Goal: Task Accomplishment & Management: Use online tool/utility

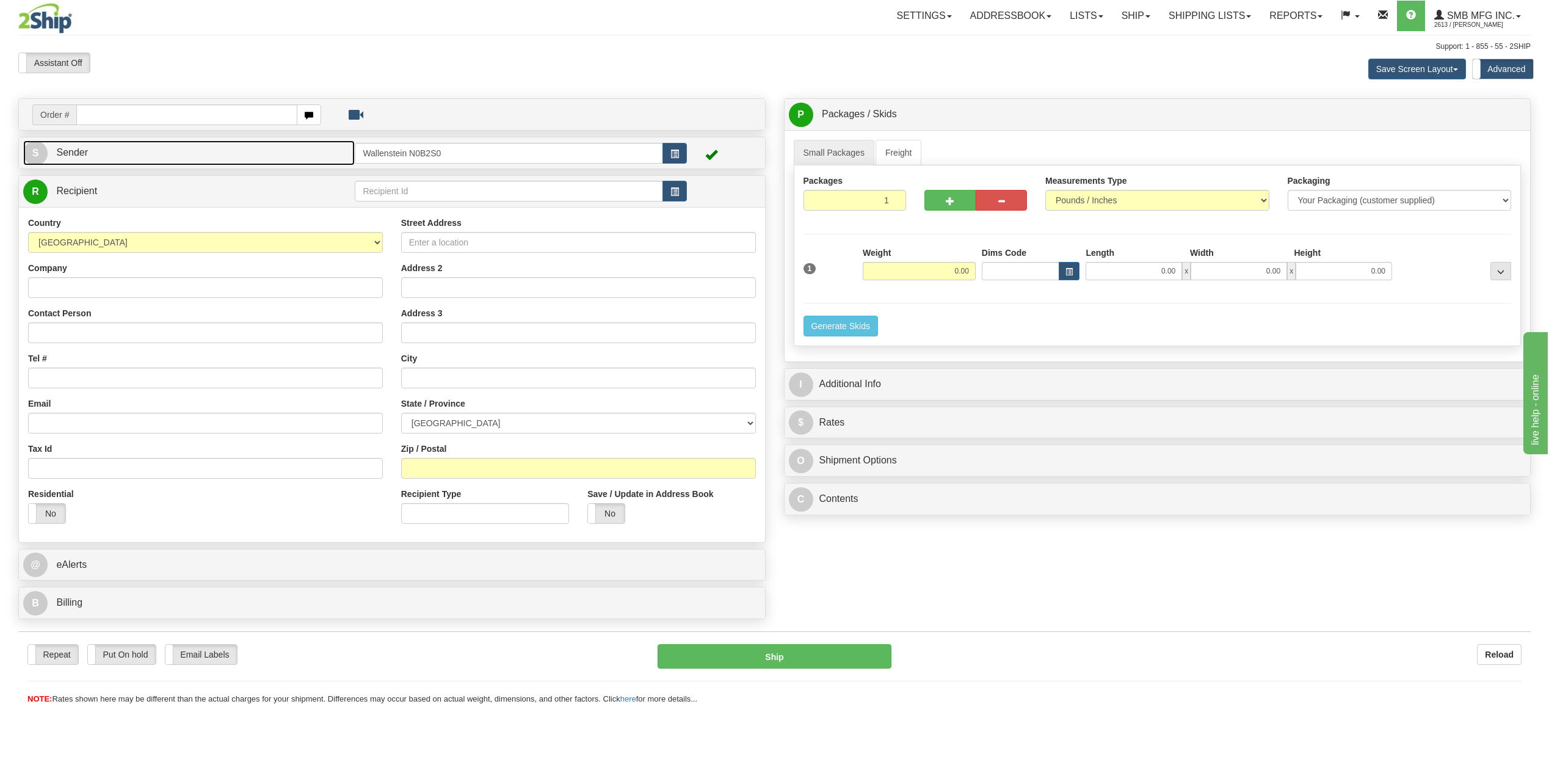
click at [96, 150] on link "S Sender" at bounding box center [189, 152] width 331 height 25
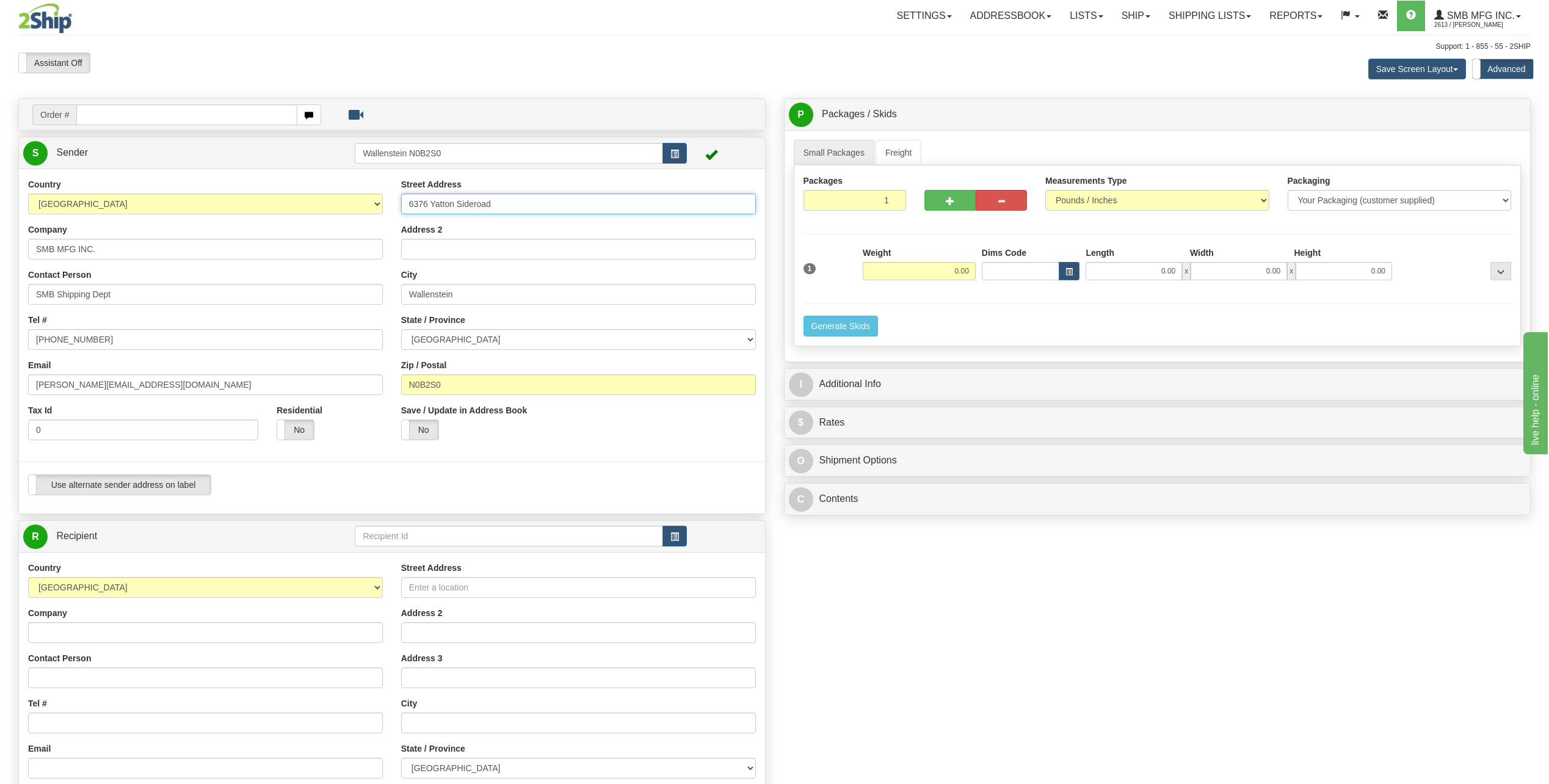
drag, startPoint x: 511, startPoint y: 200, endPoint x: 409, endPoint y: 211, distance: 102.6
click at [409, 211] on input "6376 Yatton Sideroad" at bounding box center [578, 204] width 354 height 21
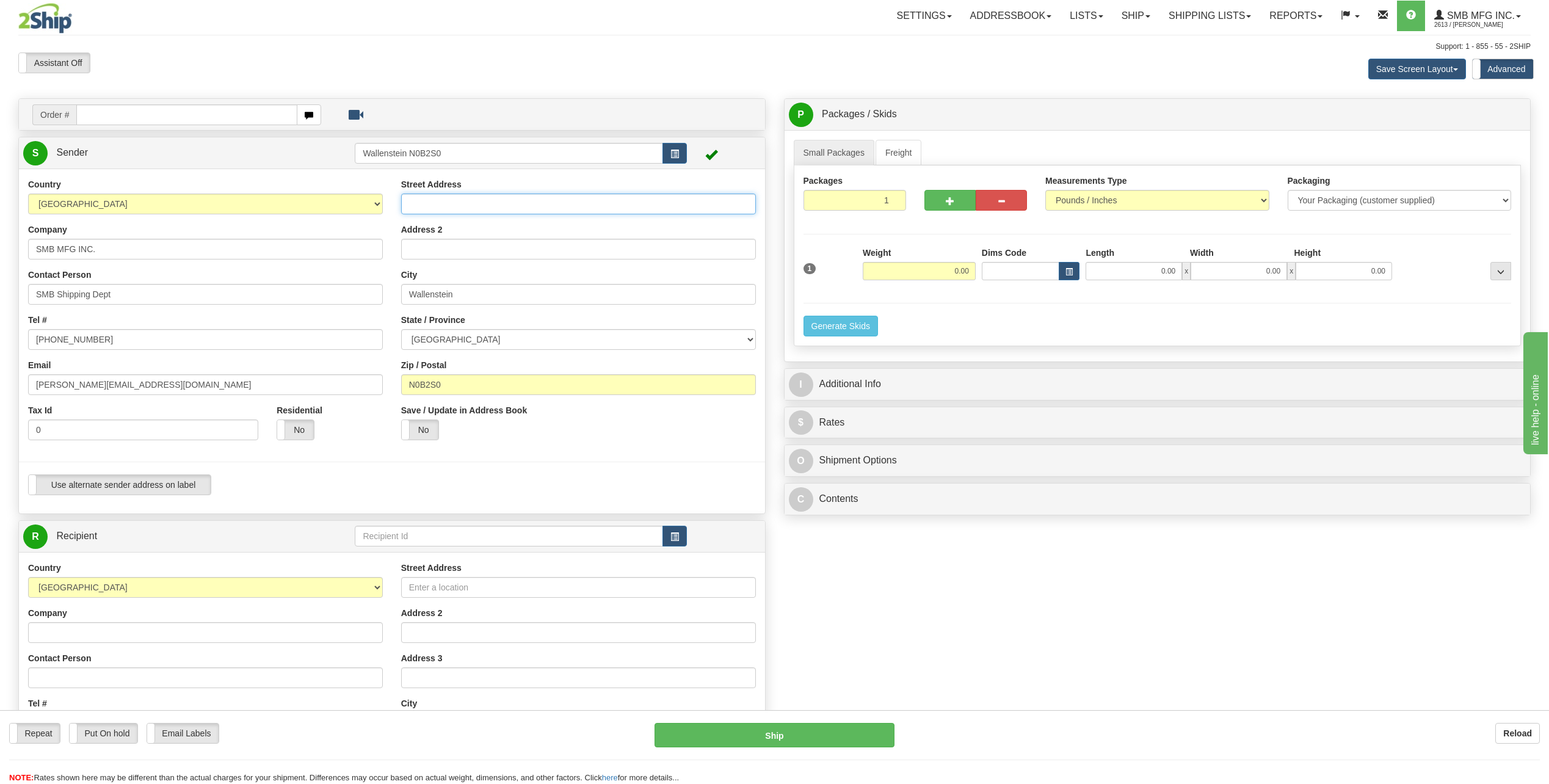
paste input "699 Welham Road"
type input "699 Welham Road"
click at [497, 287] on input "Wallenstein" at bounding box center [578, 294] width 354 height 21
paste input "Barrie"
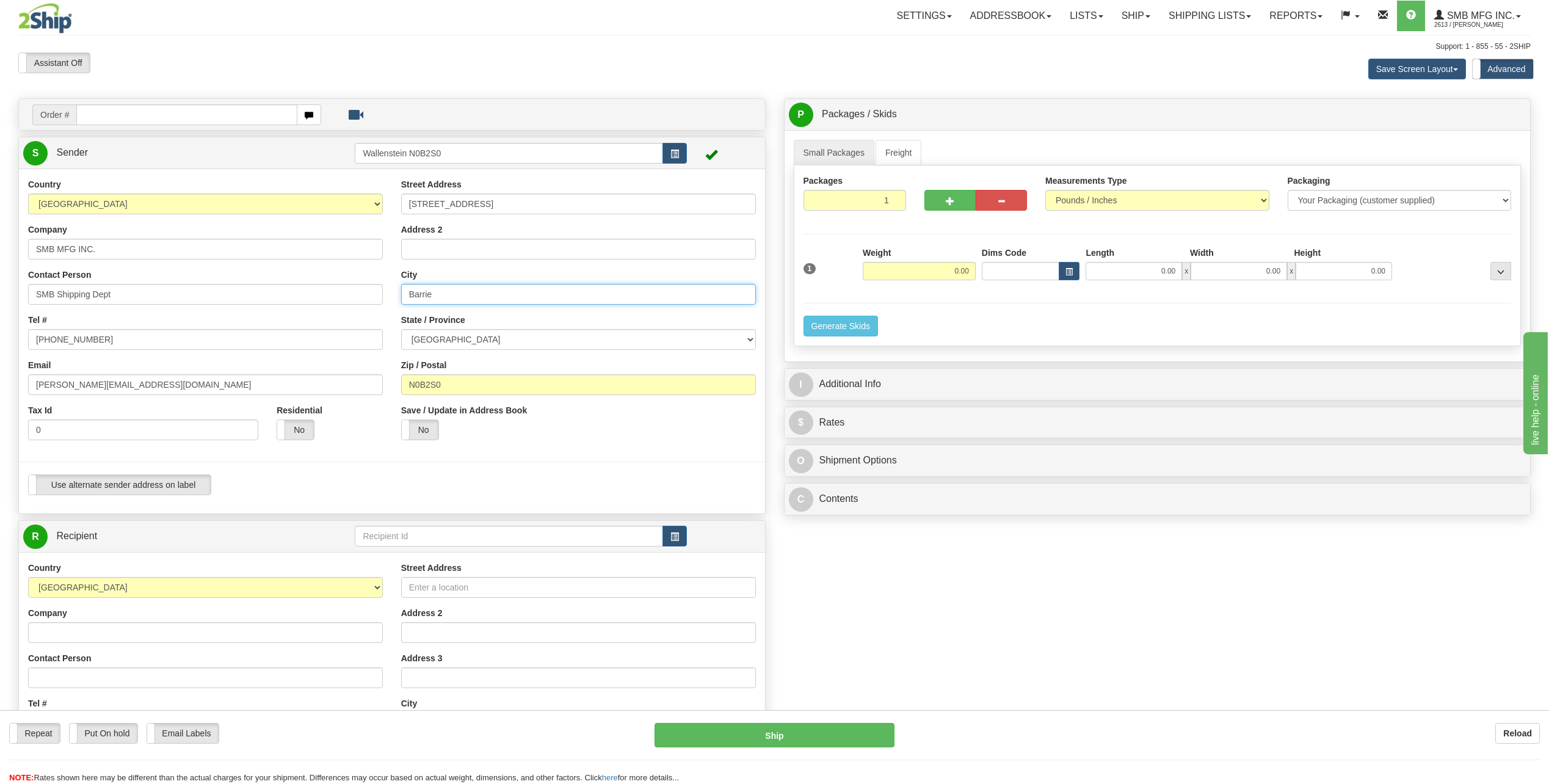
type input "Barrie"
click at [475, 378] on input "N0B2S0" at bounding box center [578, 384] width 354 height 21
paste input "L4N 6C5"
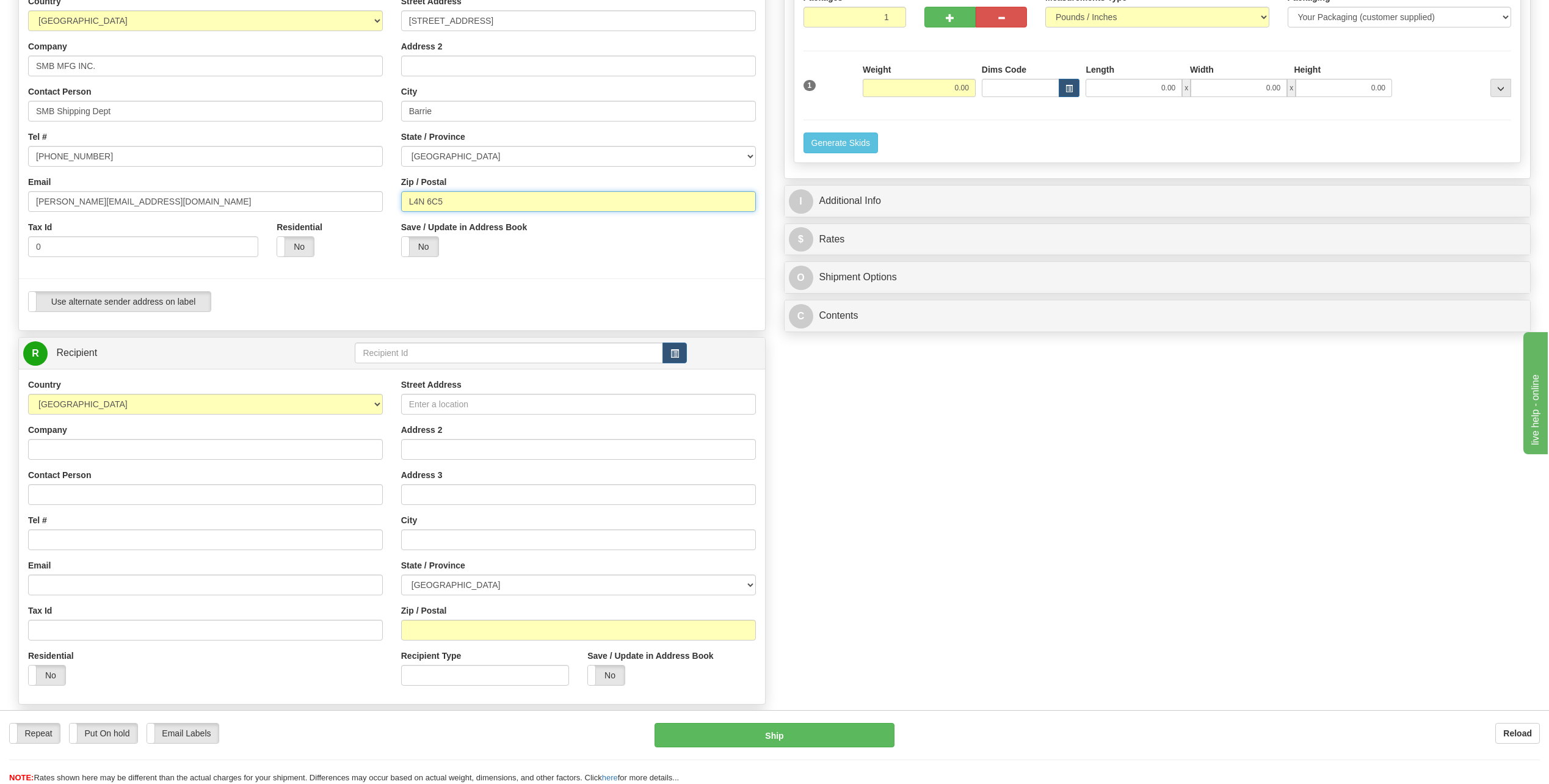
type input "L4N 6C5"
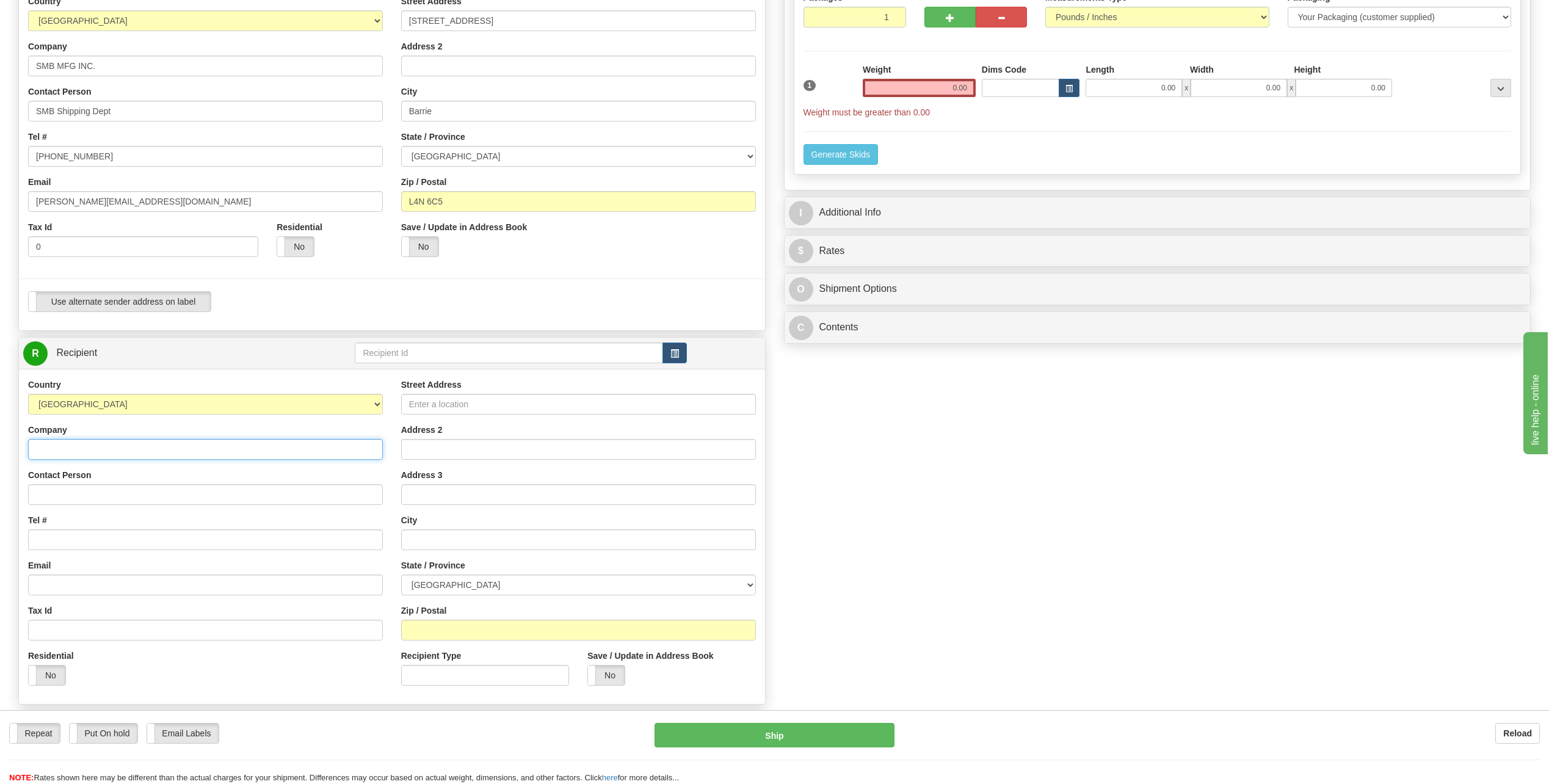
click at [99, 446] on input "Company" at bounding box center [205, 449] width 354 height 21
type input "SMB MFG INC"
type input "Jesse Bauman"
type input "jesse@smbmfg.com"
type input "6378"
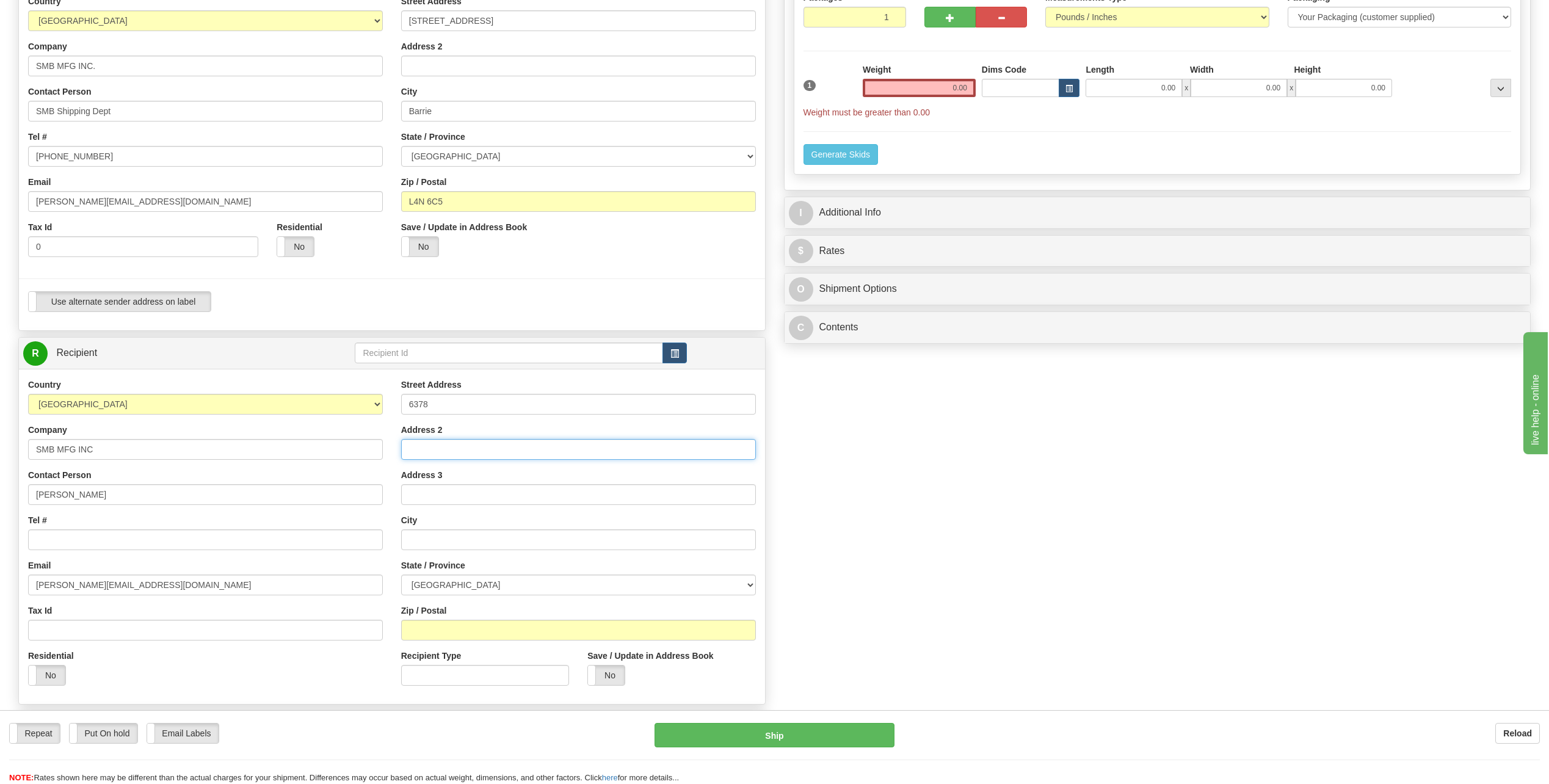
type input "Yatton Side Road"
type input "Wallenstein"
type input "N0B2S0"
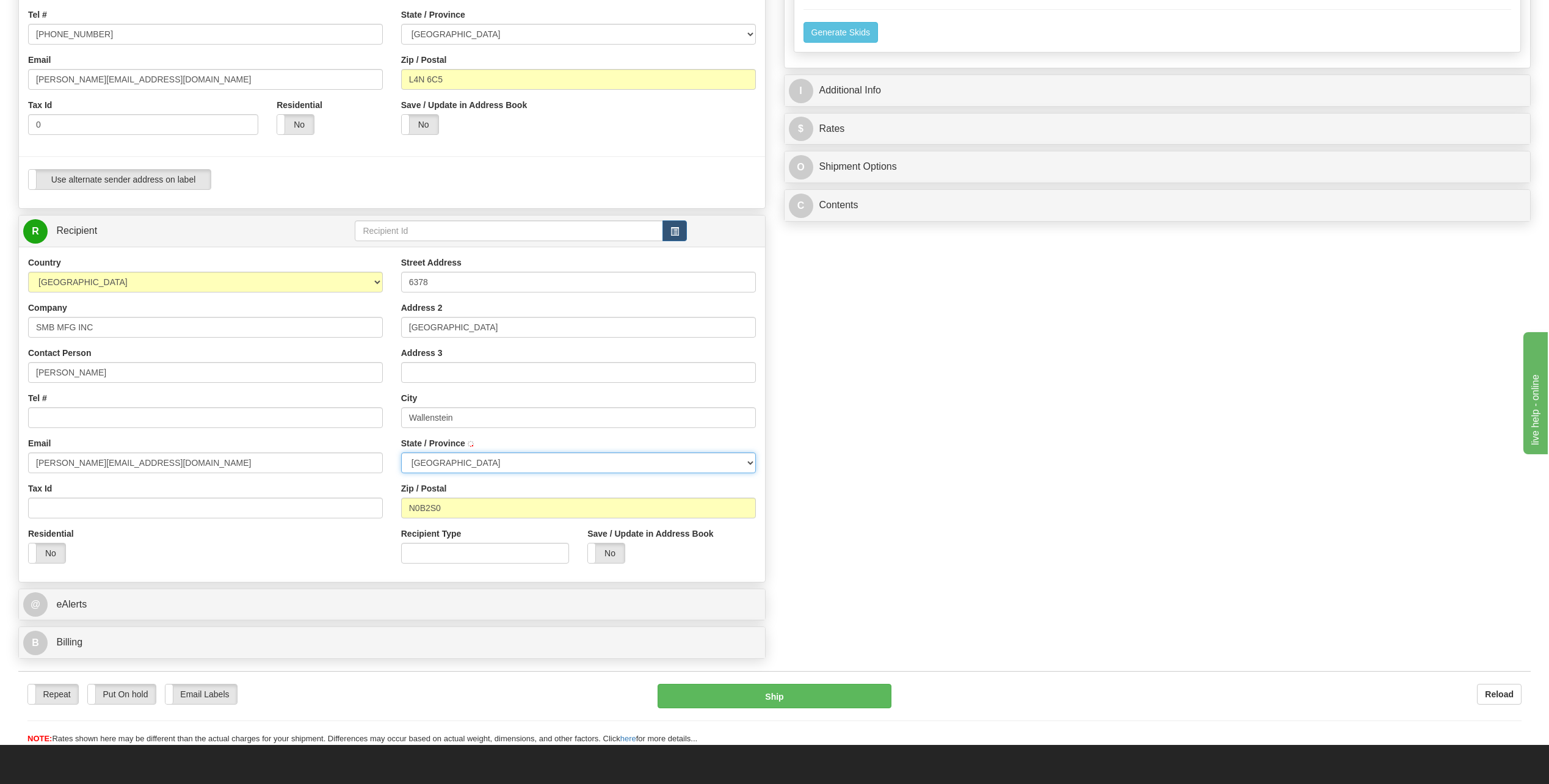
click at [519, 459] on select "ALBERTA BRITISH COLUMBIA MANITOBA NEW BRUNSWICK NEWFOUNDLAND NOVA SCOTIA NUNAVU…" at bounding box center [578, 462] width 354 height 21
select select "ON"
click at [401, 452] on select "ALBERTA BRITISH COLUMBIA MANITOBA NEW BRUNSWICK NEWFOUNDLAND NOVA SCOTIA NUNAVU…" at bounding box center [578, 462] width 354 height 21
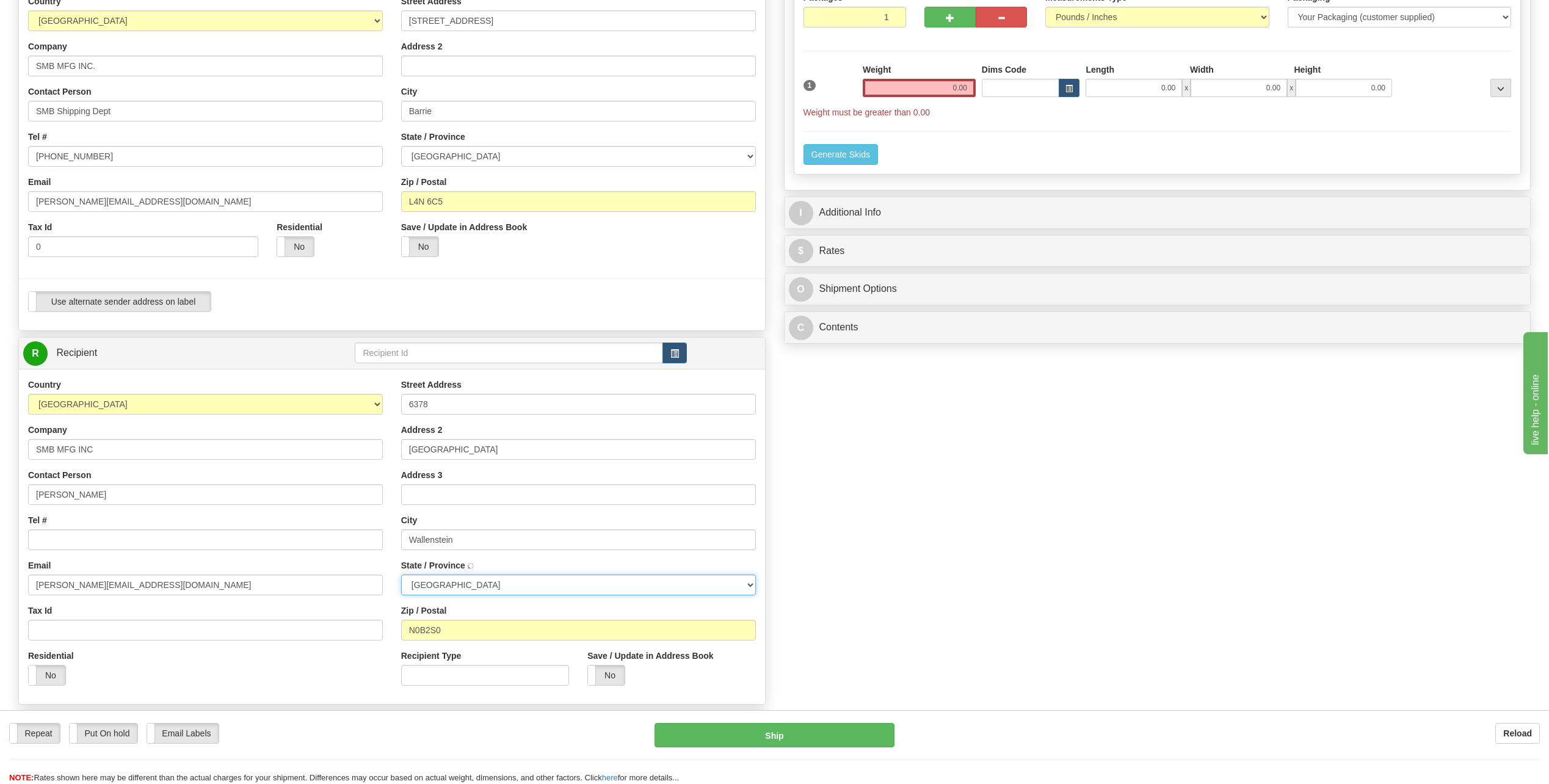
scroll to position [0, 0]
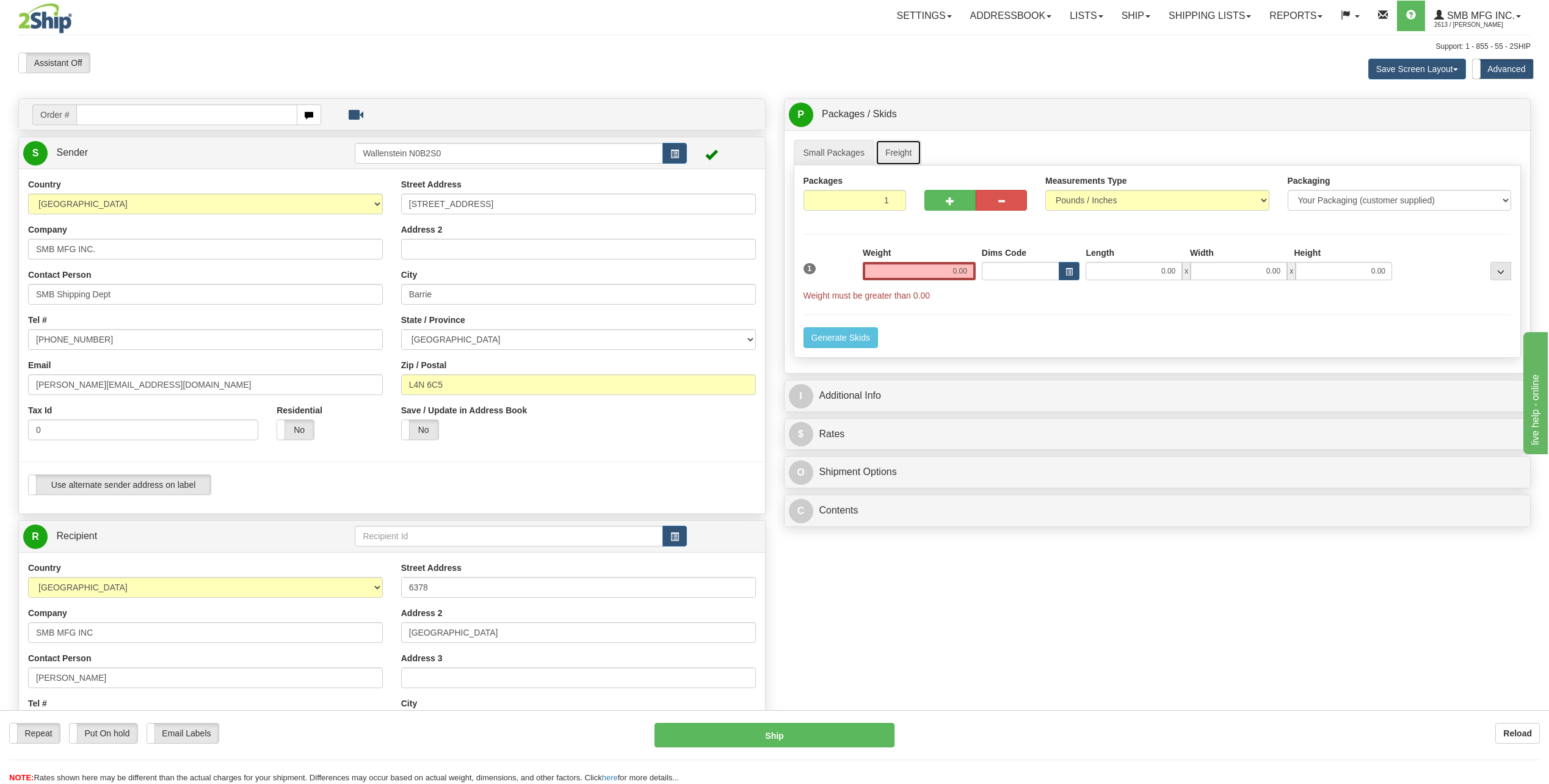
click at [907, 147] on link "Freight" at bounding box center [899, 153] width 46 height 25
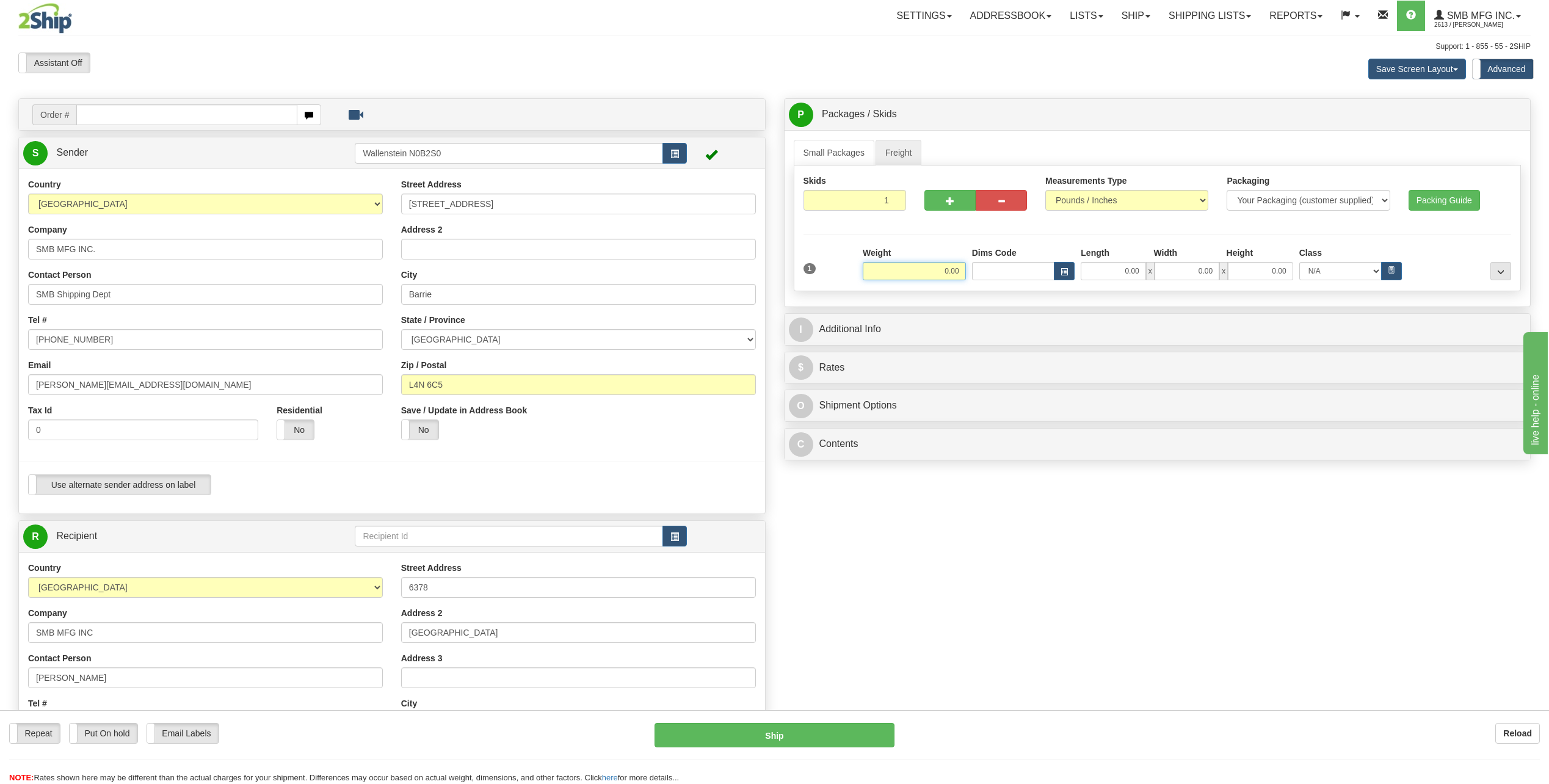
click at [931, 268] on input "0.00" at bounding box center [914, 271] width 104 height 18
click at [1111, 272] on input "0.00" at bounding box center [1113, 271] width 65 height 18
type input "375.00"
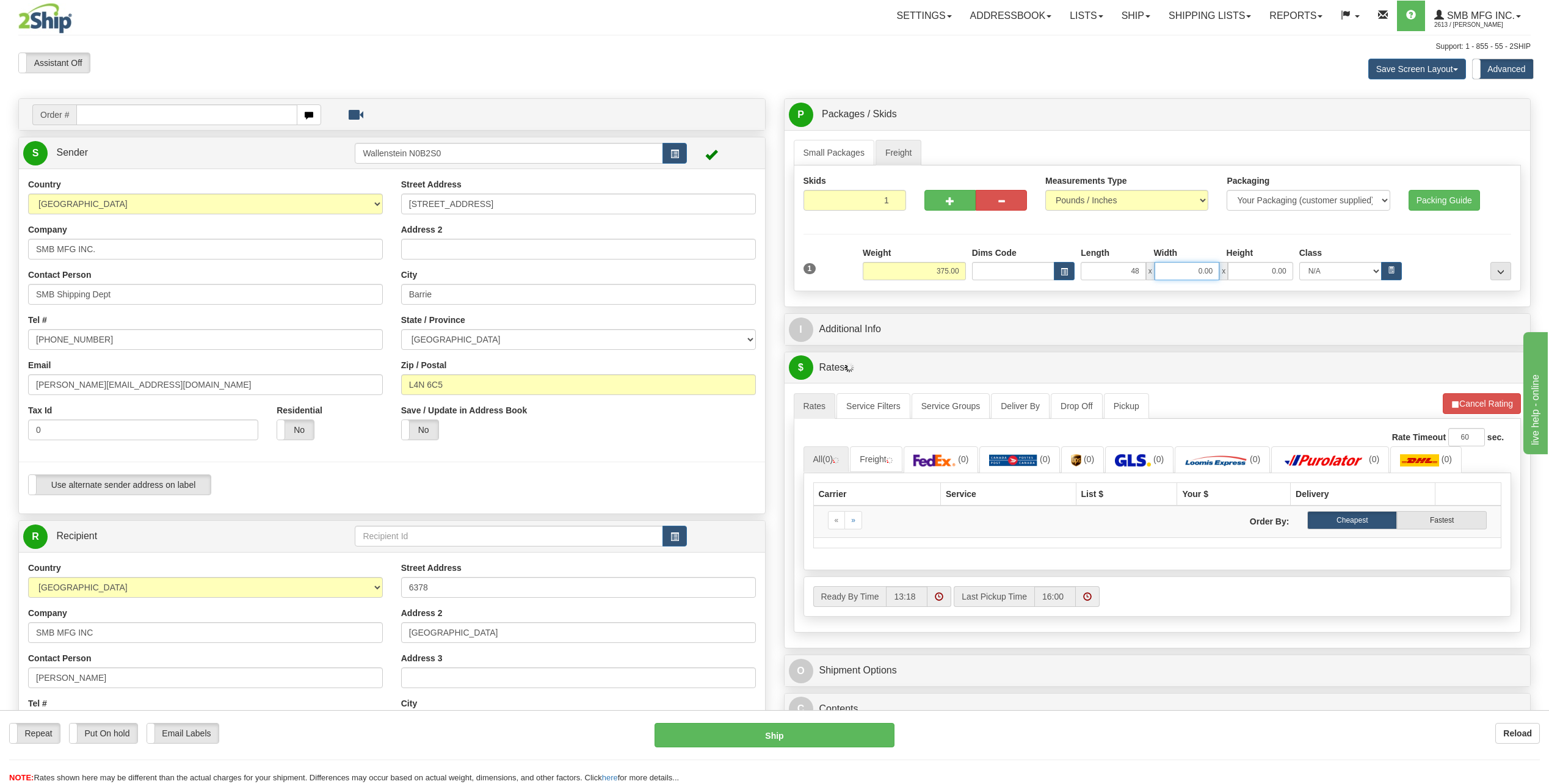
type input "48.00"
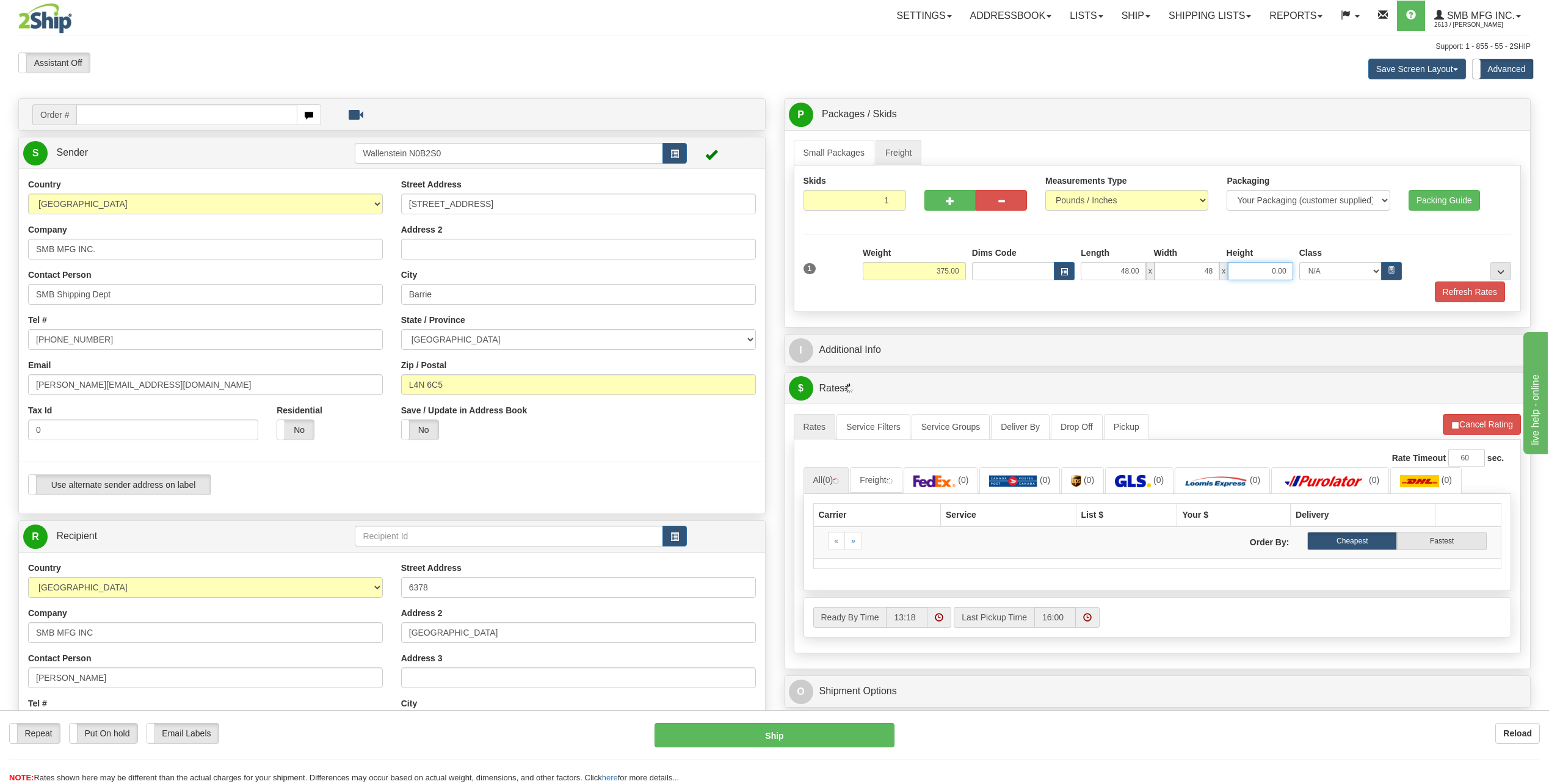
type input "48.00"
click at [1469, 289] on button "Refresh Rates" at bounding box center [1470, 291] width 70 height 21
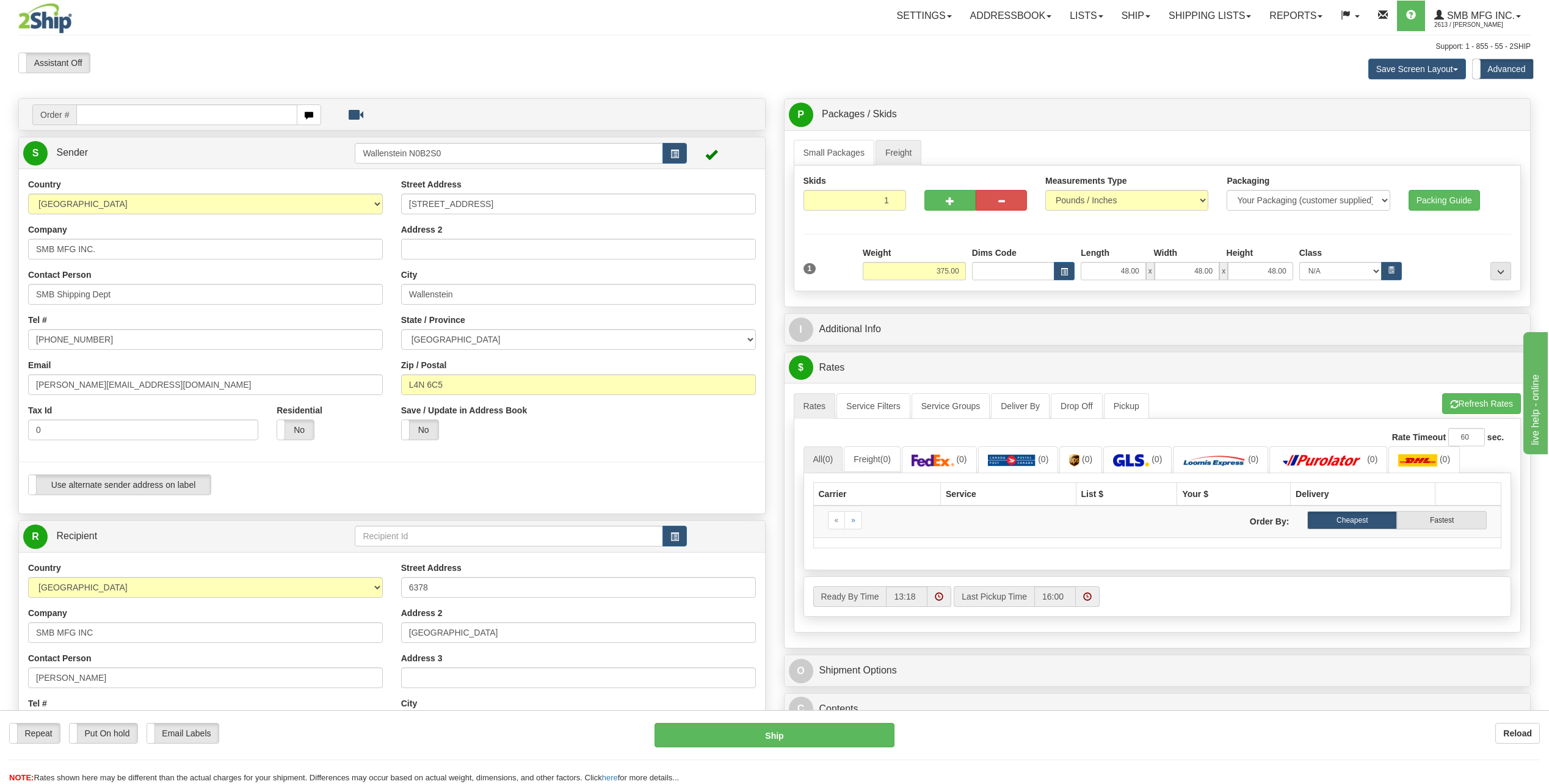
type input "Barrie"
select select "AB"
click at [1475, 400] on button "Refresh Rates" at bounding box center [1481, 404] width 79 height 21
click at [1508, 25] on span "2613 / [PERSON_NAME]" at bounding box center [1480, 25] width 92 height 12
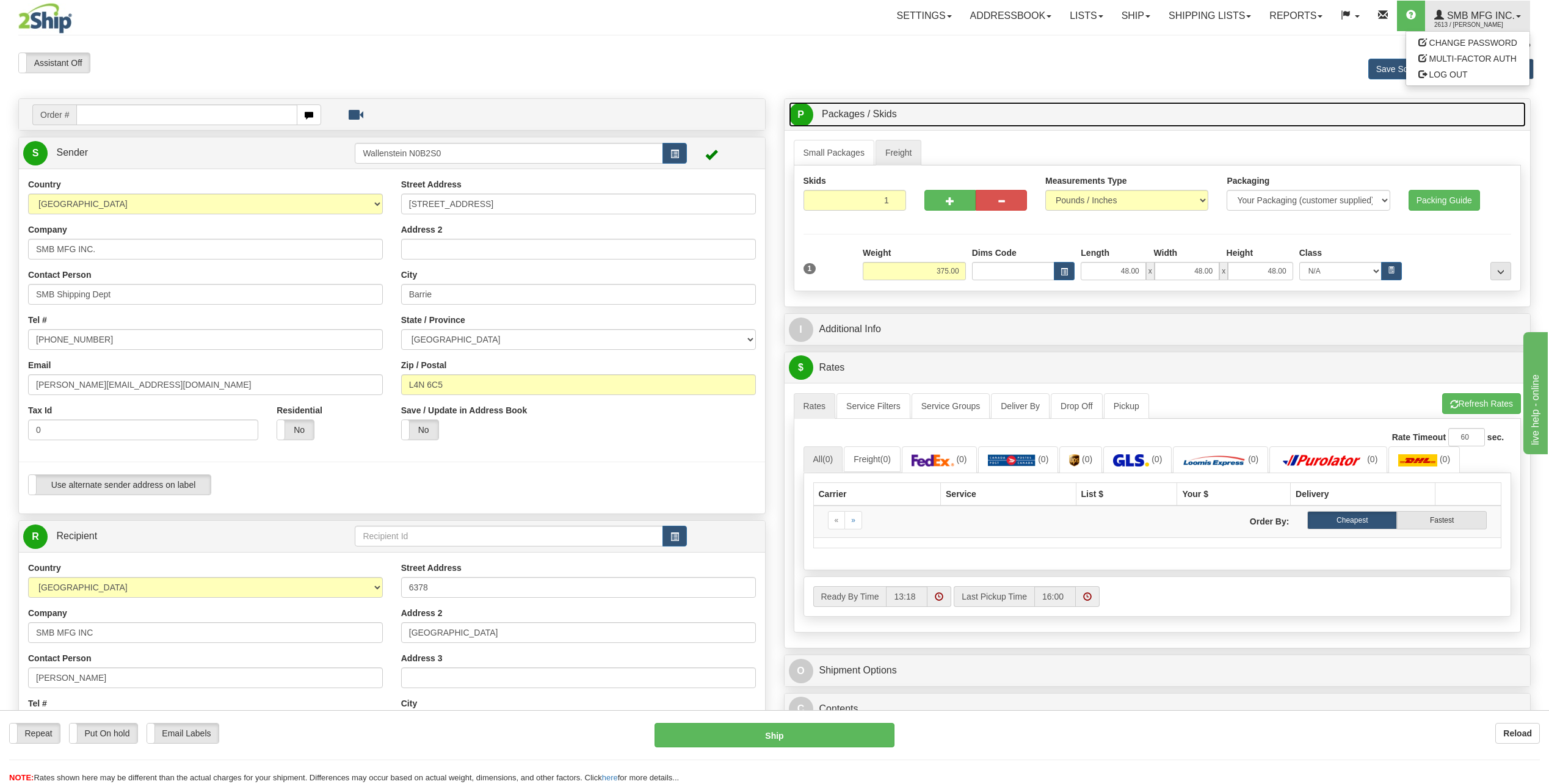
click at [1267, 111] on link "P Packages / Skids 1 Packages - Weight: 0.00 Lbs 1 Skids - Weight: NaN Lbs" at bounding box center [1158, 114] width 737 height 25
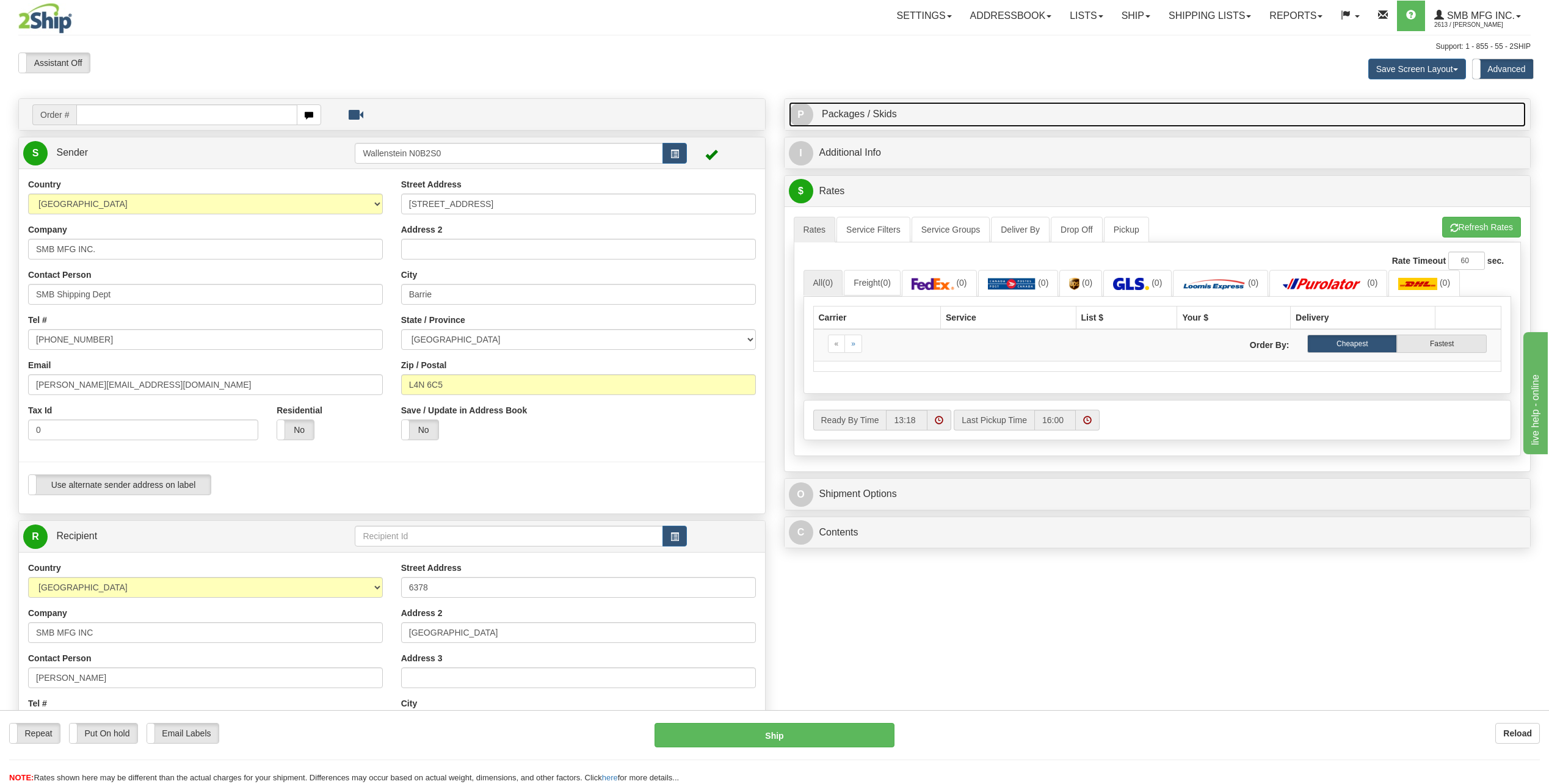
click at [907, 117] on link "P Packages / Skids 1 Packages - Weight: 0.00 Lbs 1 Skids - Weight: NaN Lbs" at bounding box center [1158, 114] width 737 height 25
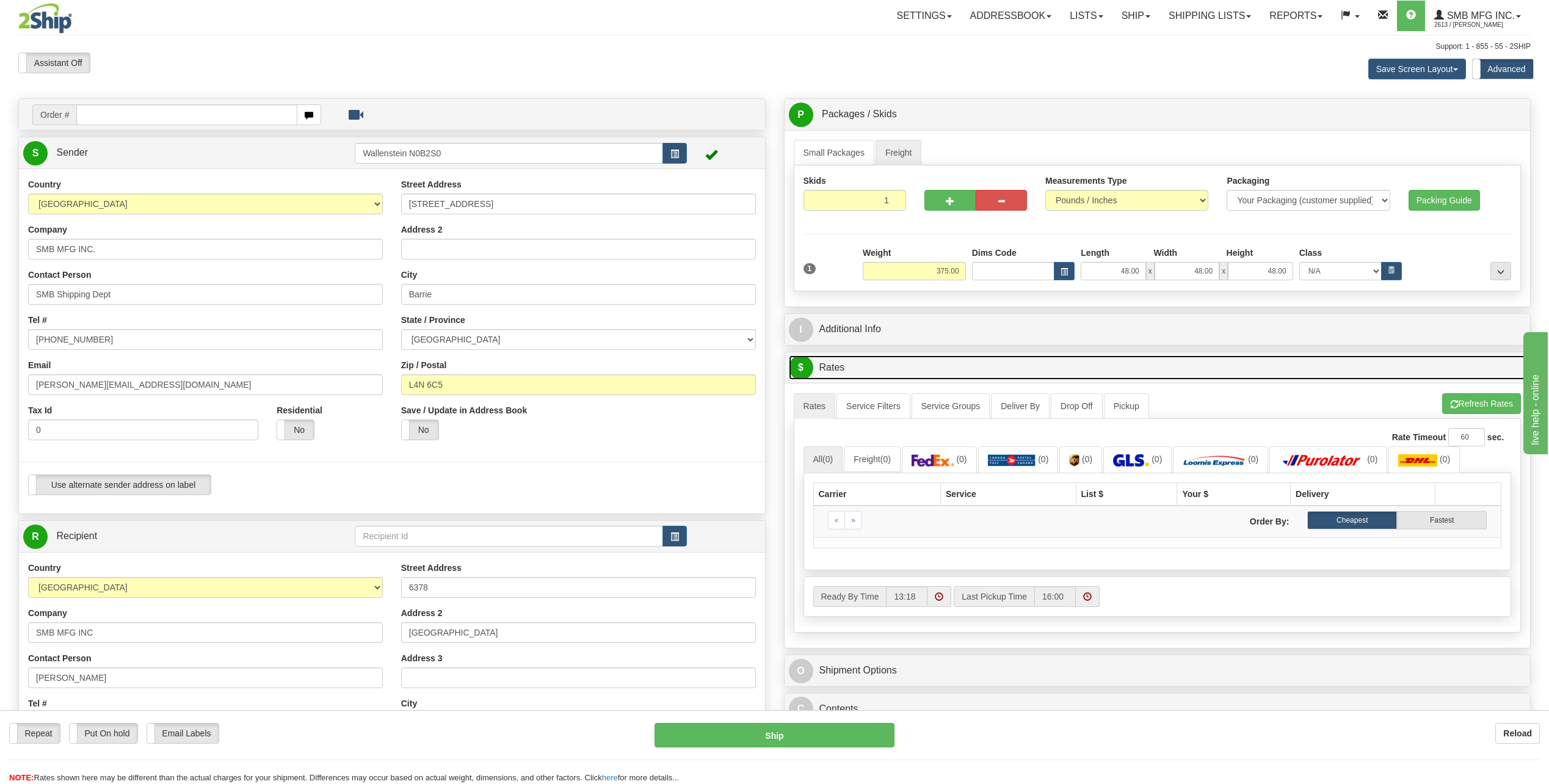
click at [823, 369] on link "$ Rates" at bounding box center [1158, 367] width 737 height 25
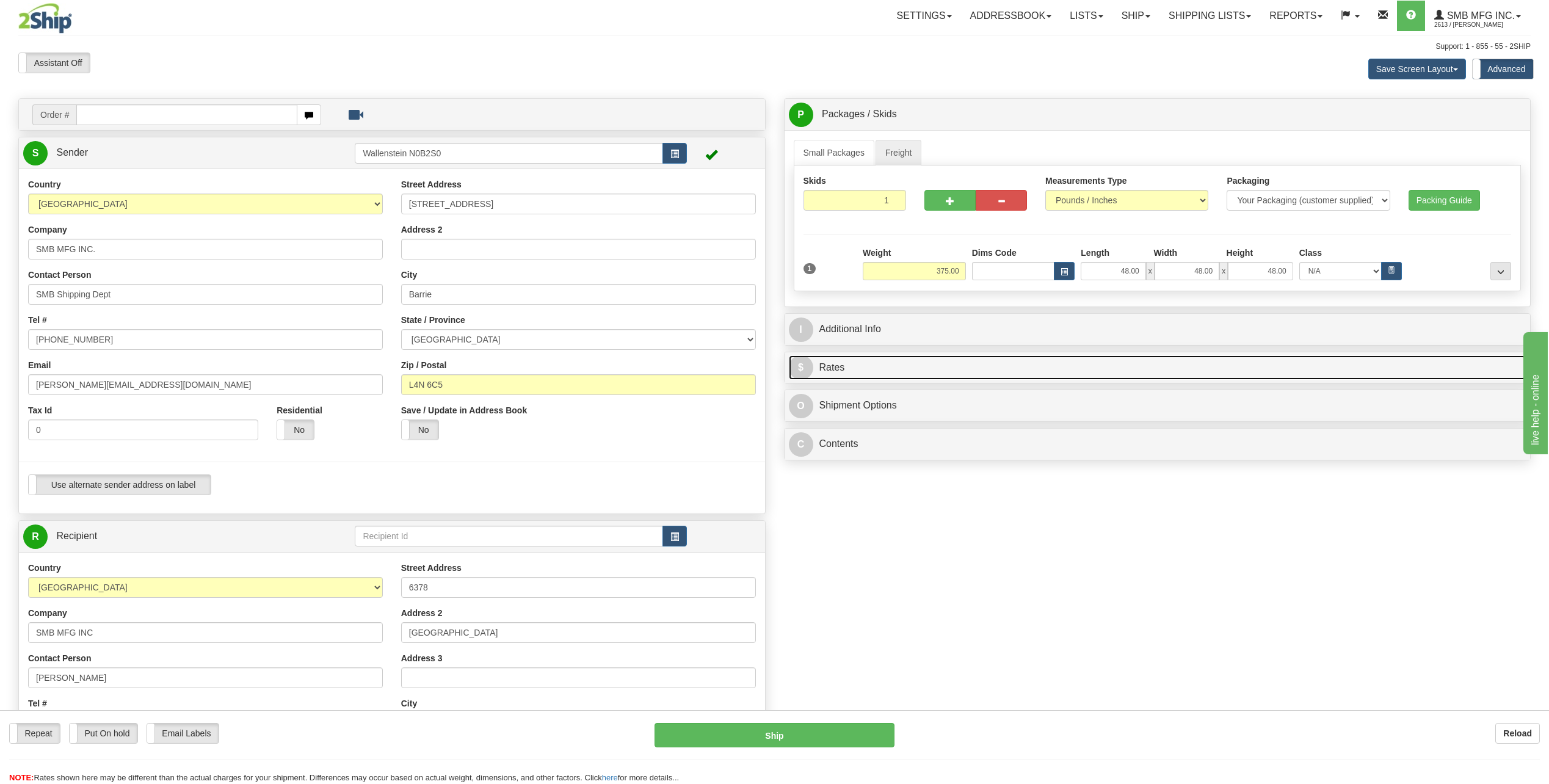
click at [823, 369] on link "$ Rates" at bounding box center [1158, 367] width 737 height 25
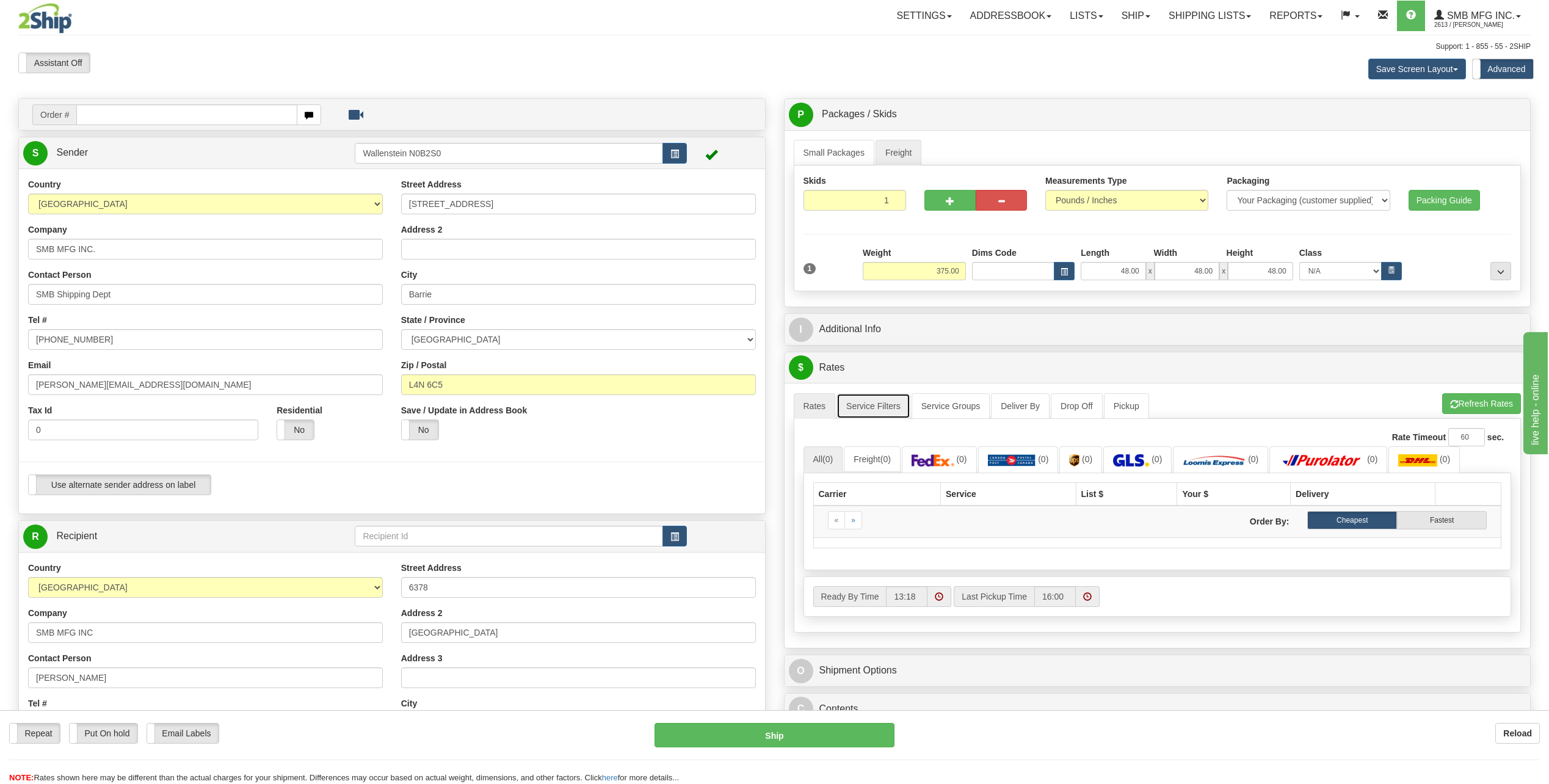
click at [866, 404] on link "Service Filters" at bounding box center [873, 406] width 74 height 25
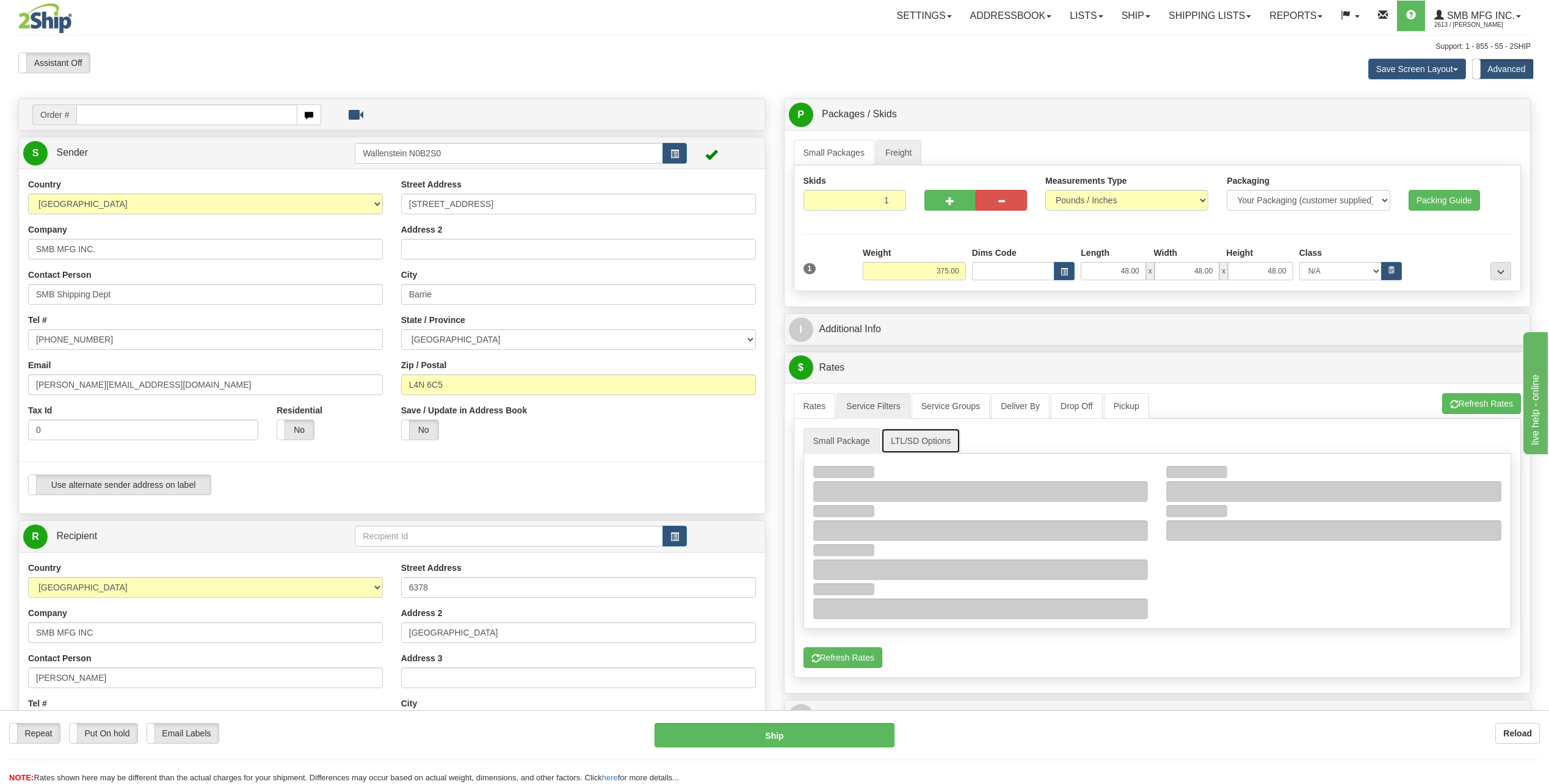
click at [936, 438] on link "LTL/SD Options" at bounding box center [921, 440] width 80 height 25
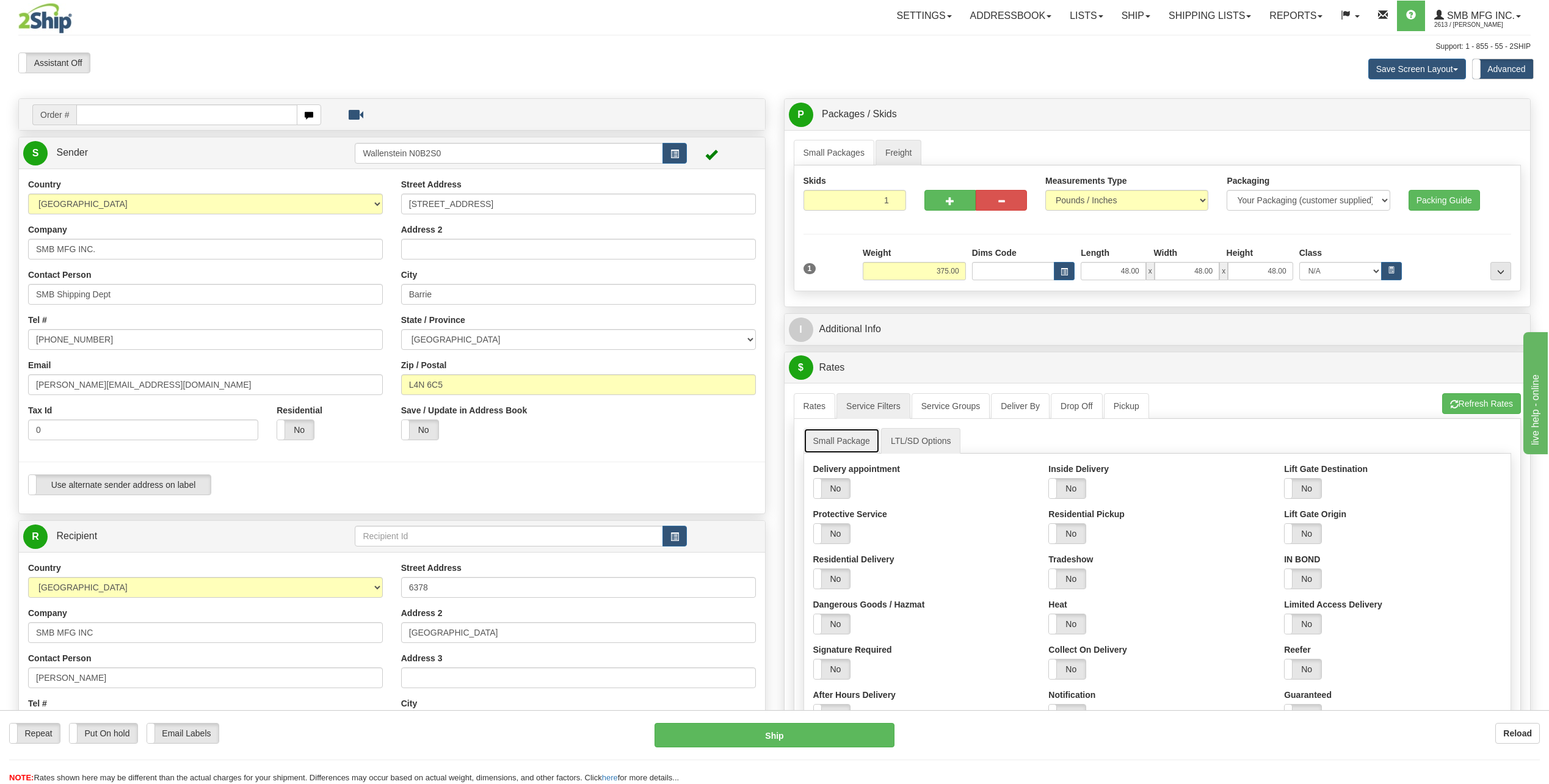
click at [839, 446] on link "Small Package" at bounding box center [842, 440] width 76 height 25
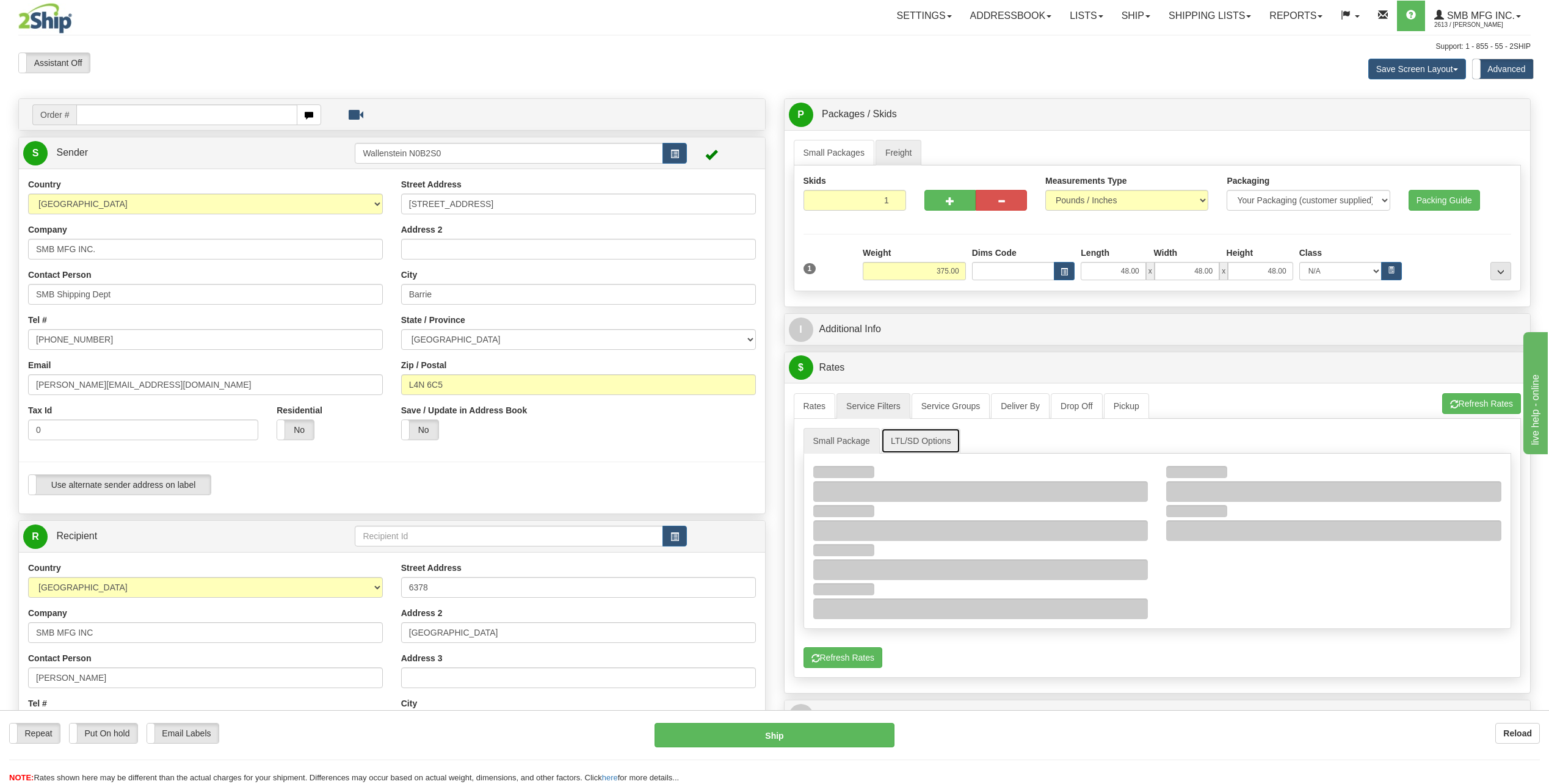
click at [933, 441] on link "LTL/SD Options" at bounding box center [921, 440] width 80 height 25
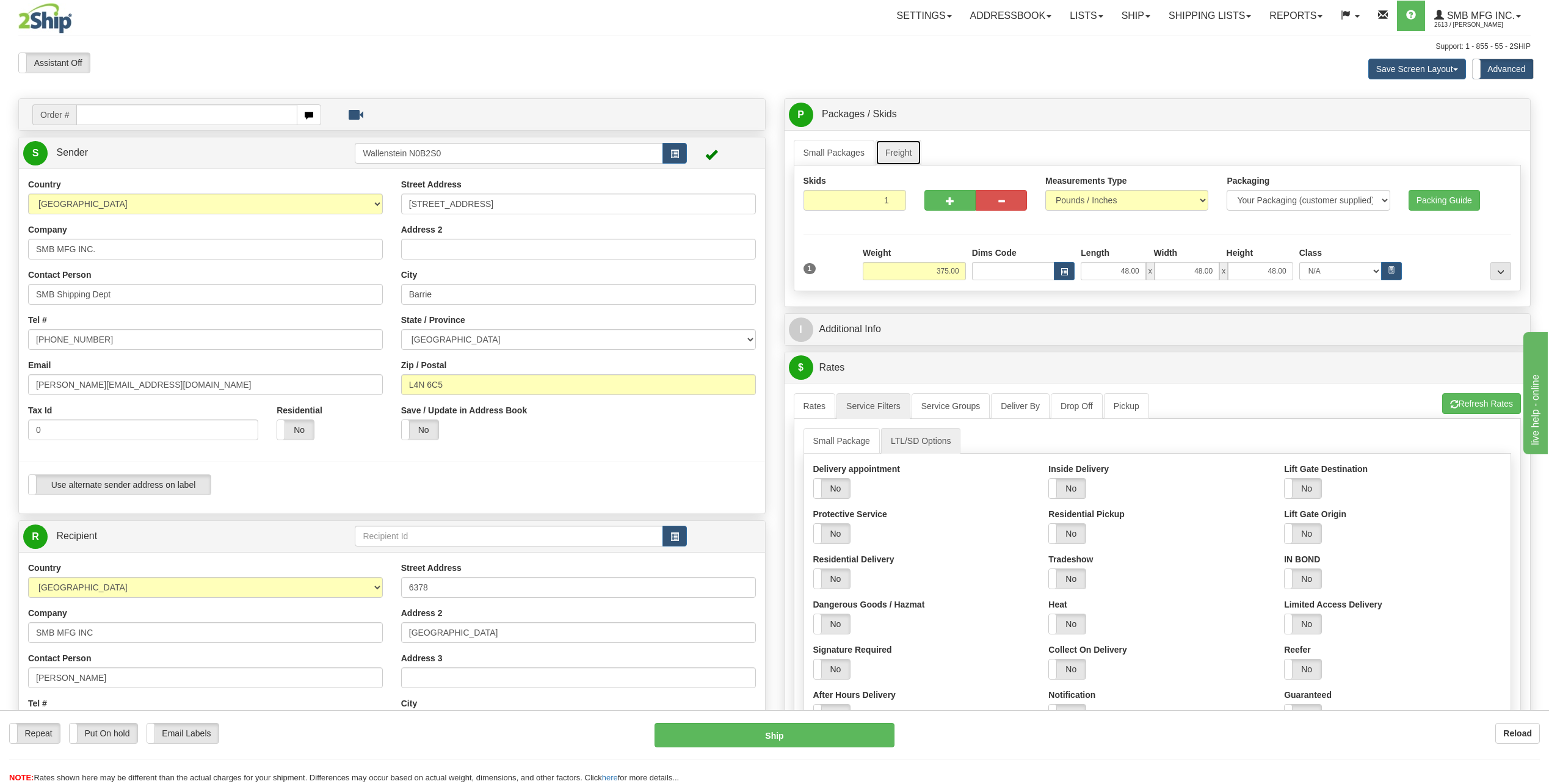
click at [902, 148] on link "Freight" at bounding box center [899, 153] width 46 height 25
click at [958, 395] on link "Service Groups" at bounding box center [951, 406] width 78 height 25
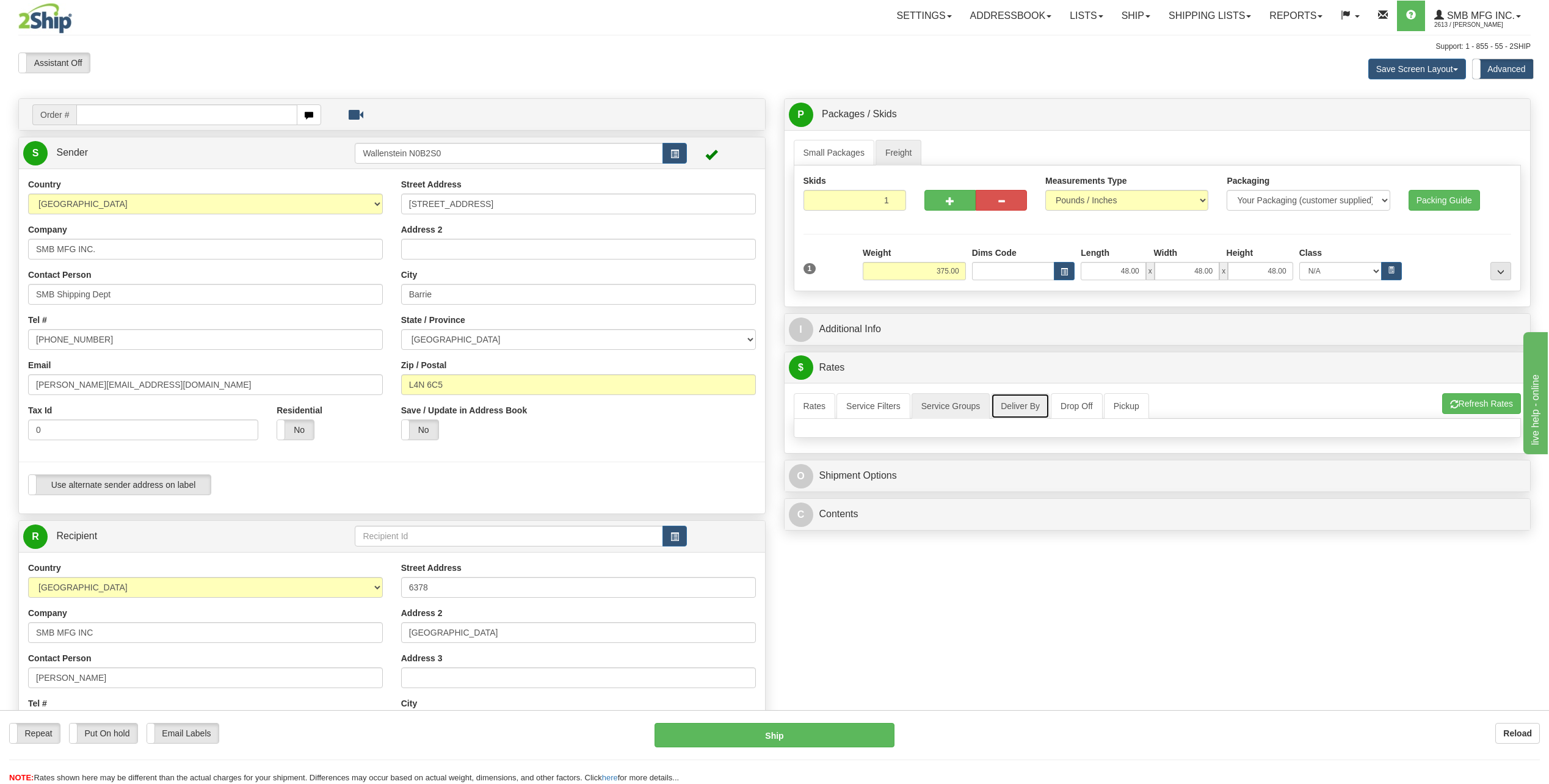
click at [1019, 412] on link "Deliver By" at bounding box center [1020, 406] width 59 height 25
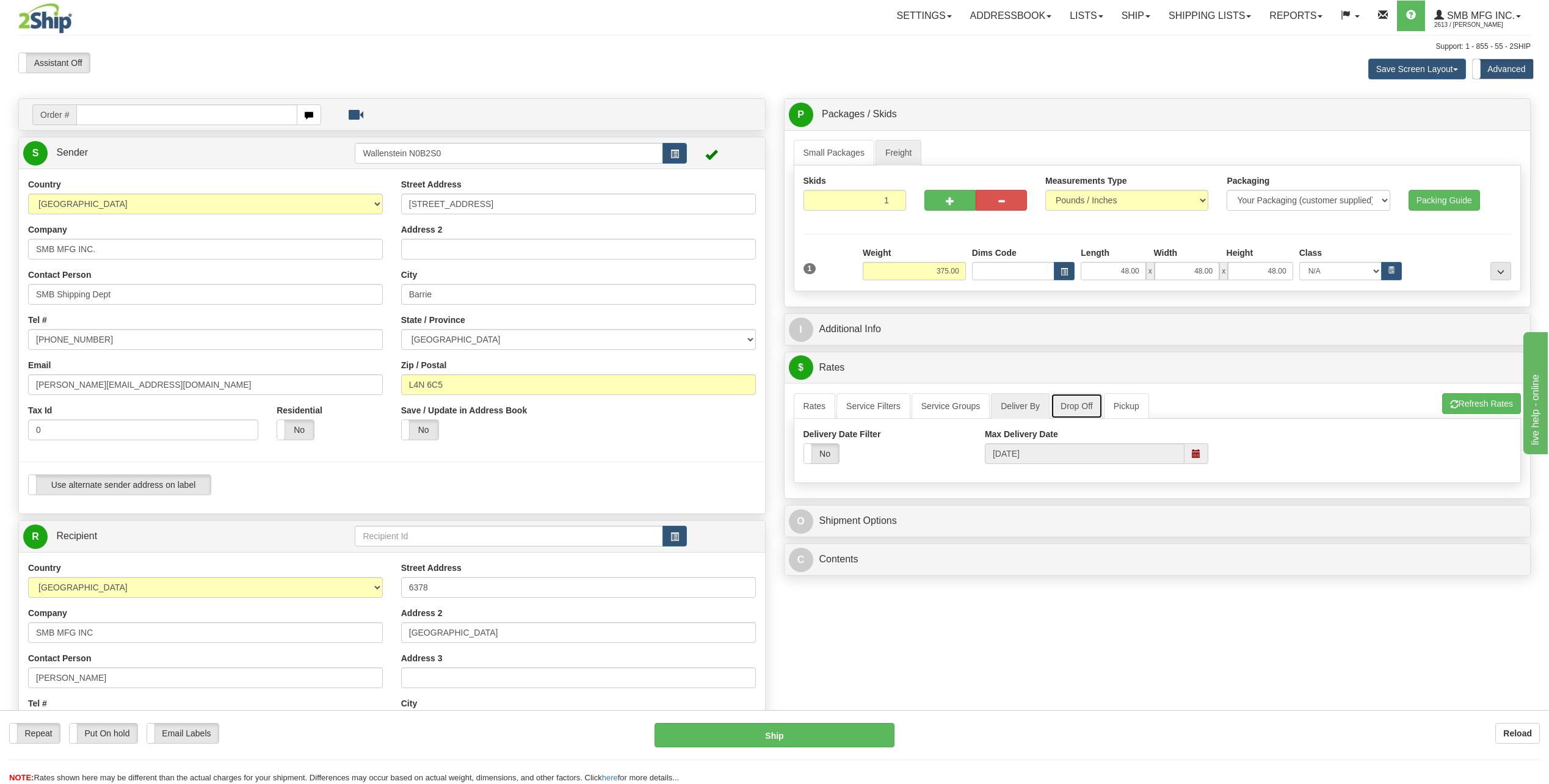
click at [1064, 407] on link "Drop Off" at bounding box center [1077, 406] width 52 height 25
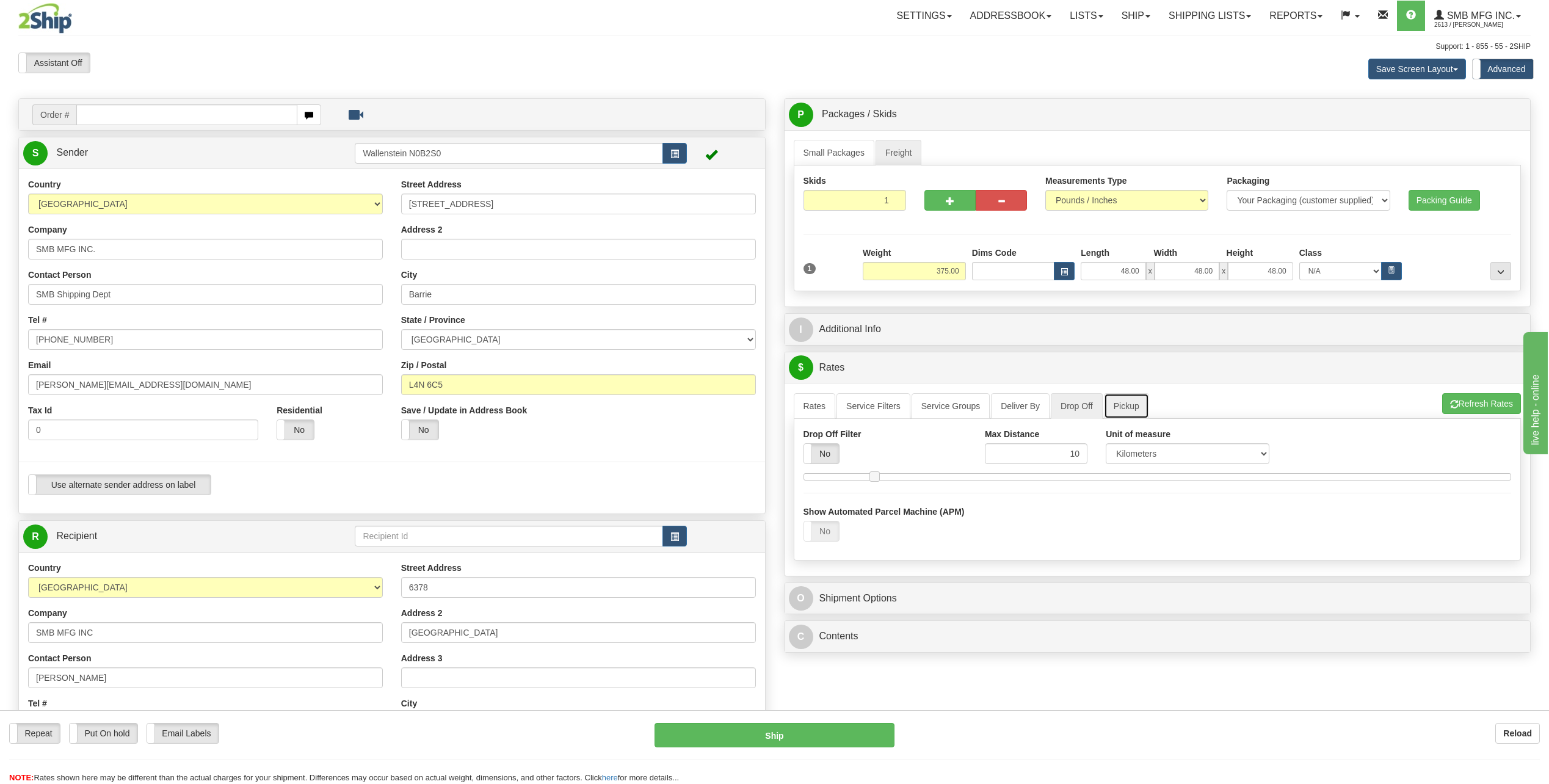
click at [1107, 404] on link "Pickup" at bounding box center [1126, 406] width 45 height 25
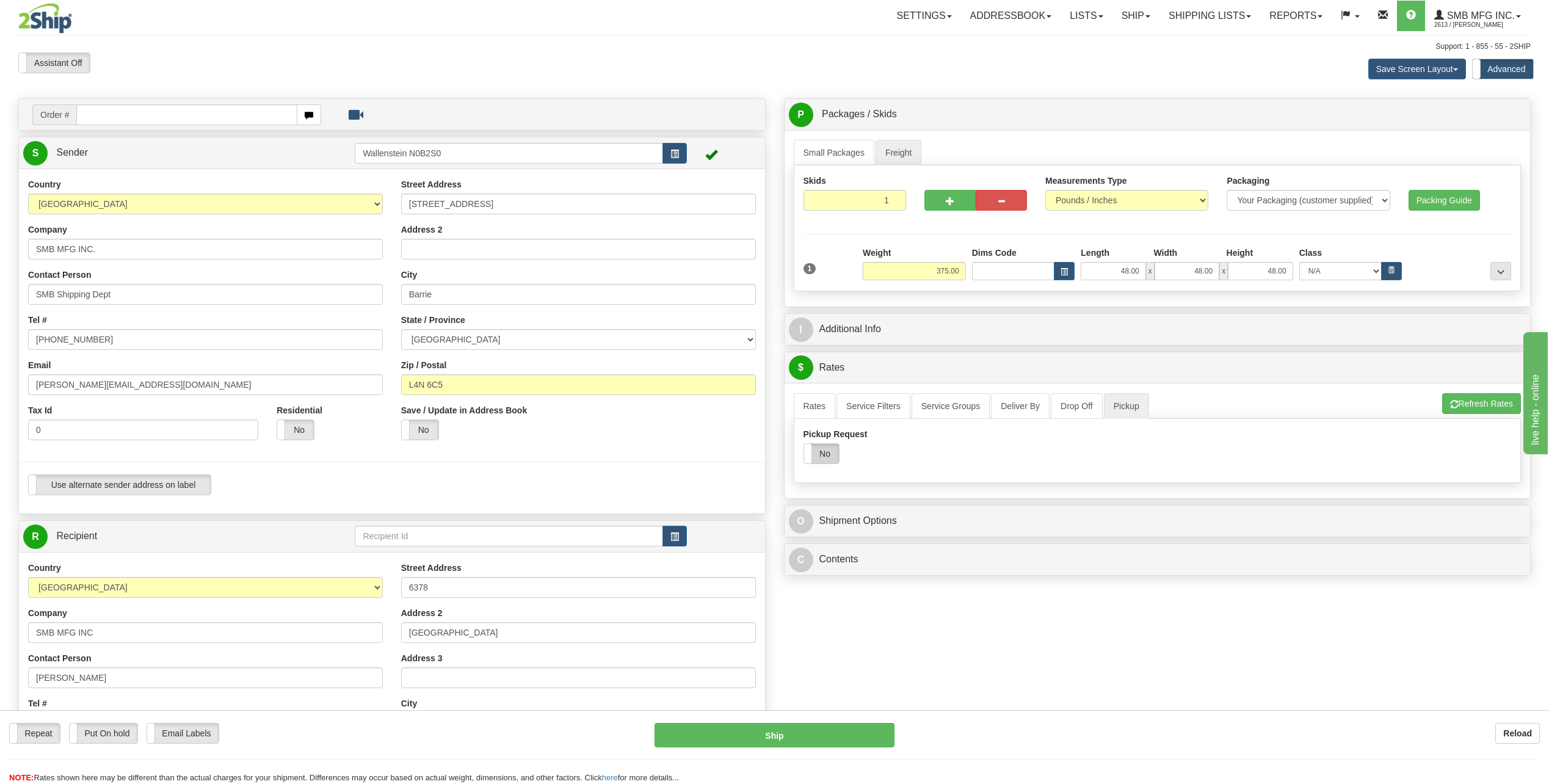
click at [831, 453] on label "No" at bounding box center [822, 453] width 35 height 20
click at [833, 459] on span at bounding box center [839, 453] width 16 height 20
click at [1466, 404] on button "Refresh Rates" at bounding box center [1481, 404] width 79 height 21
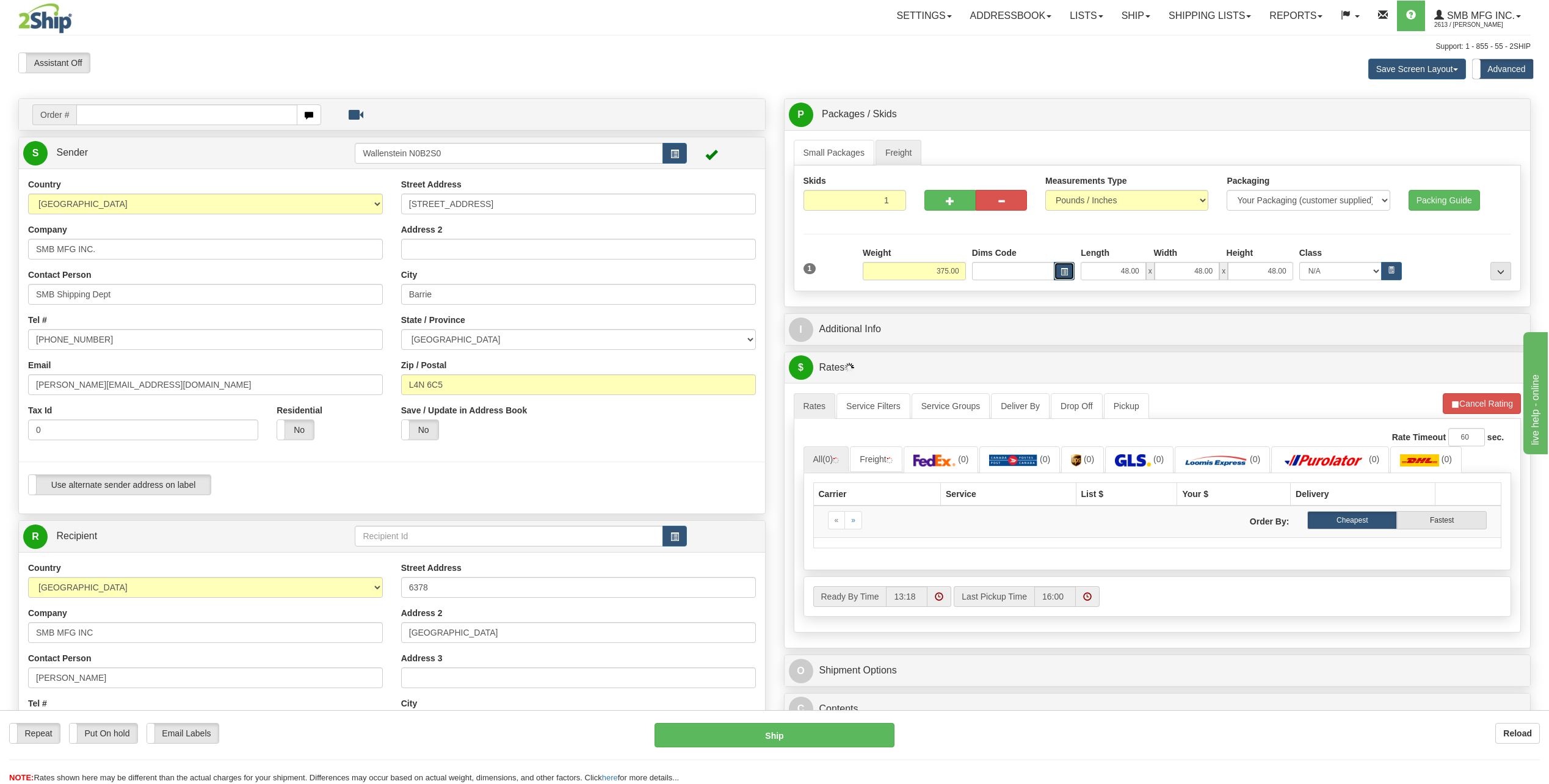
click at [1066, 268] on span "button" at bounding box center [1064, 271] width 7 height 6
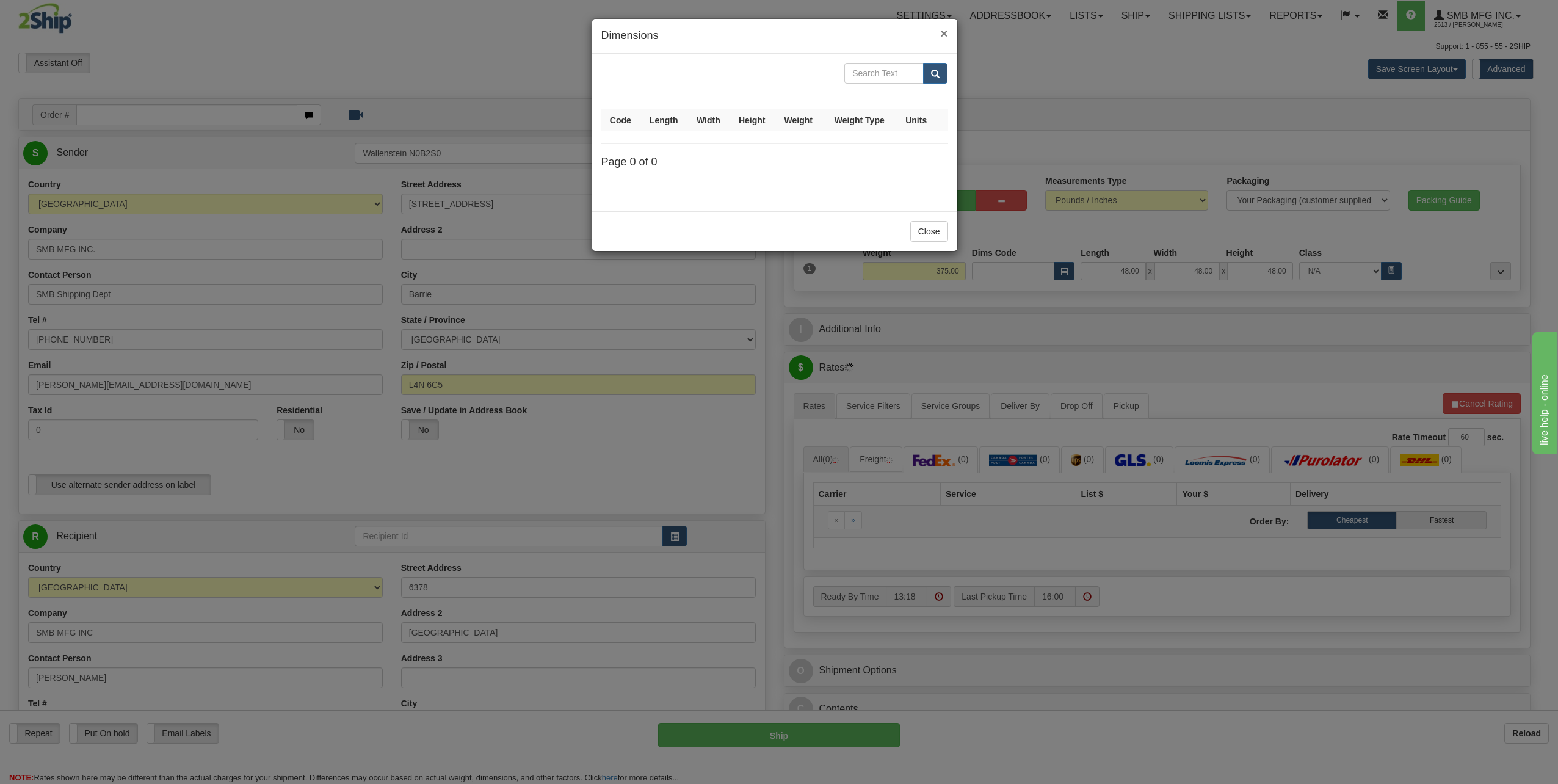
click at [946, 33] on span "×" at bounding box center [943, 33] width 7 height 14
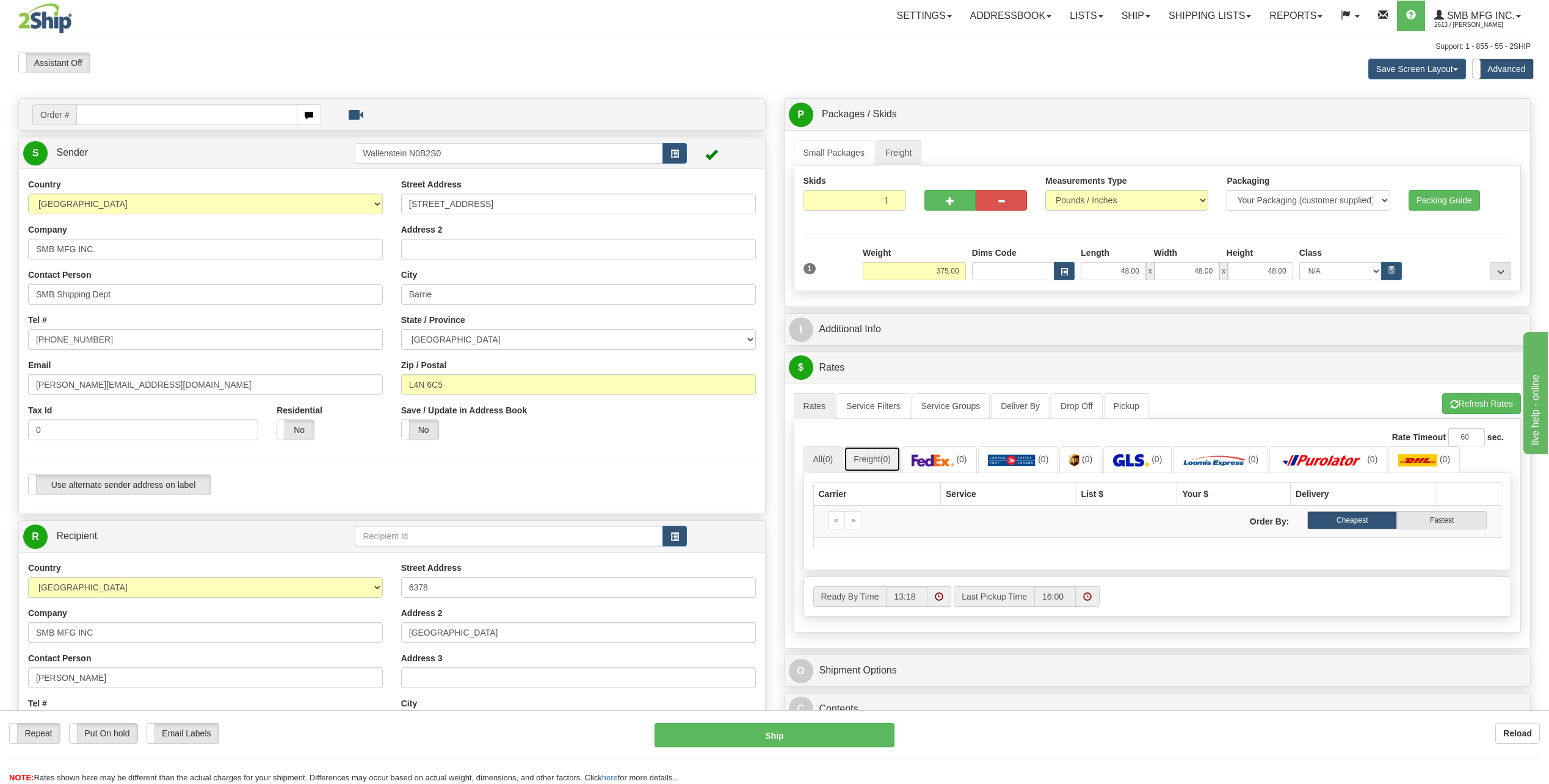
click at [870, 464] on link "Freight (0)" at bounding box center [872, 458] width 57 height 25
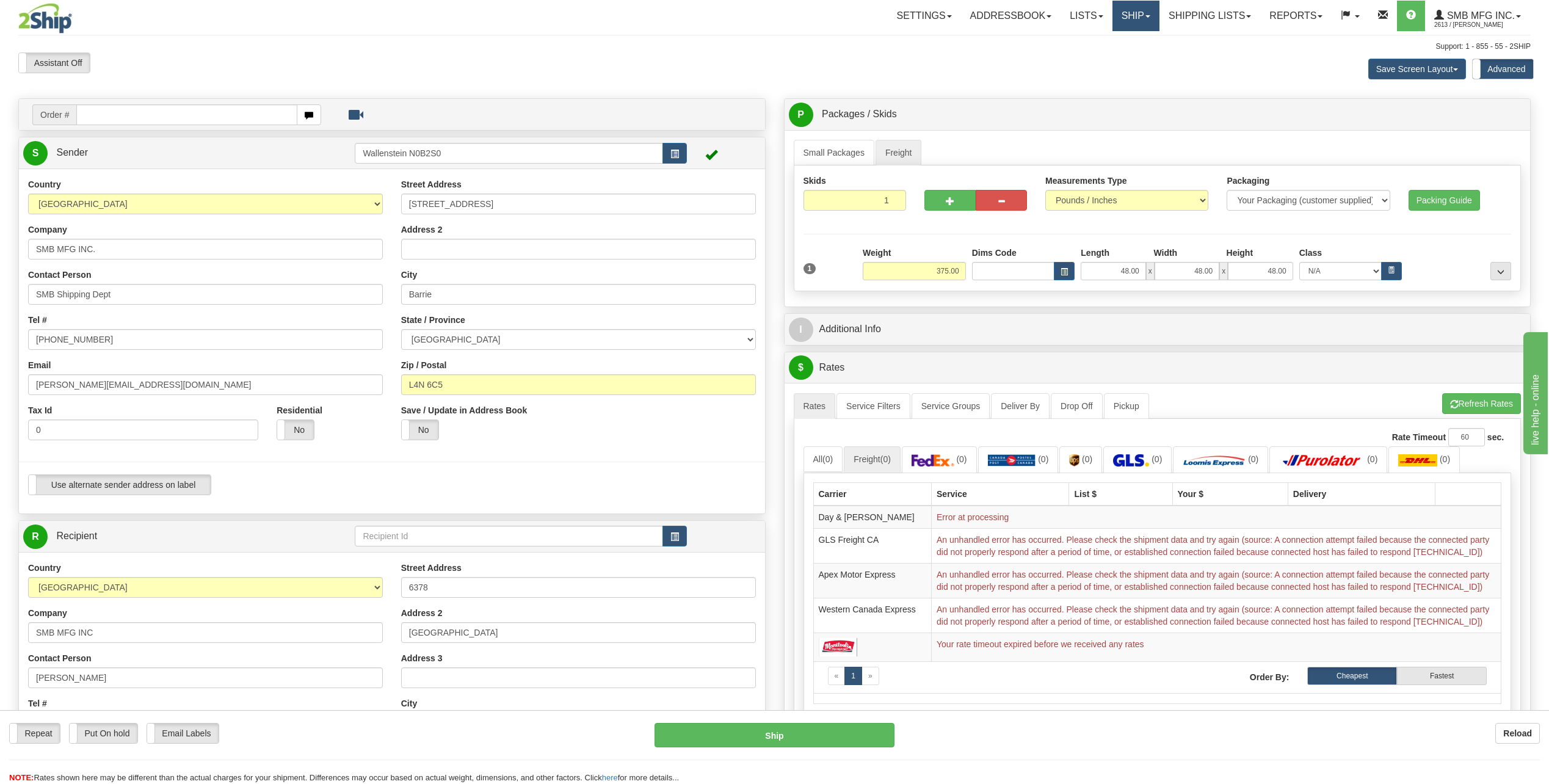
click at [1140, 10] on link "Ship" at bounding box center [1136, 16] width 47 height 30
click at [1103, 36] on link "Ship Screen" at bounding box center [1104, 43] width 111 height 16
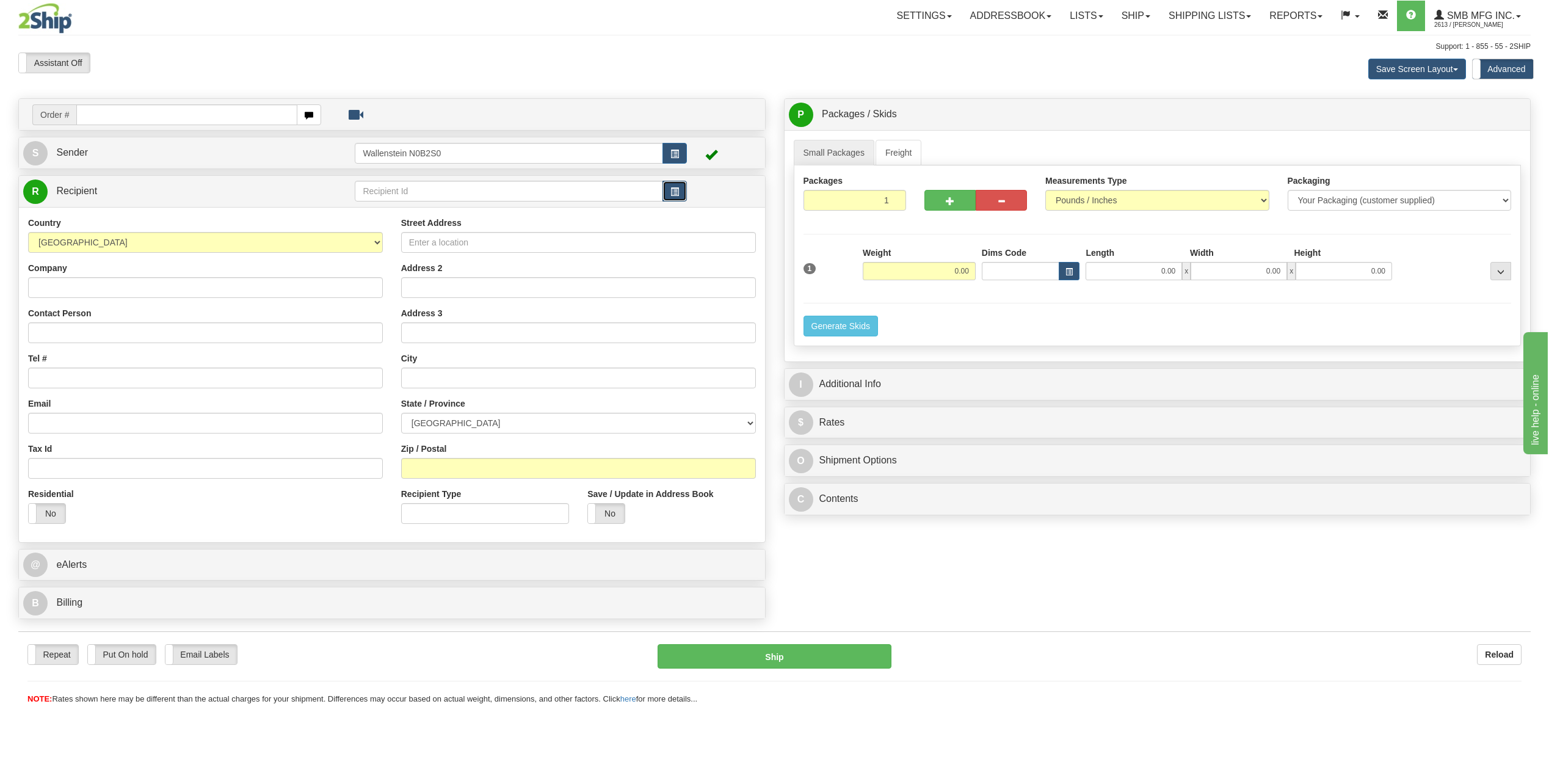
click at [674, 191] on span "button" at bounding box center [675, 192] width 9 height 8
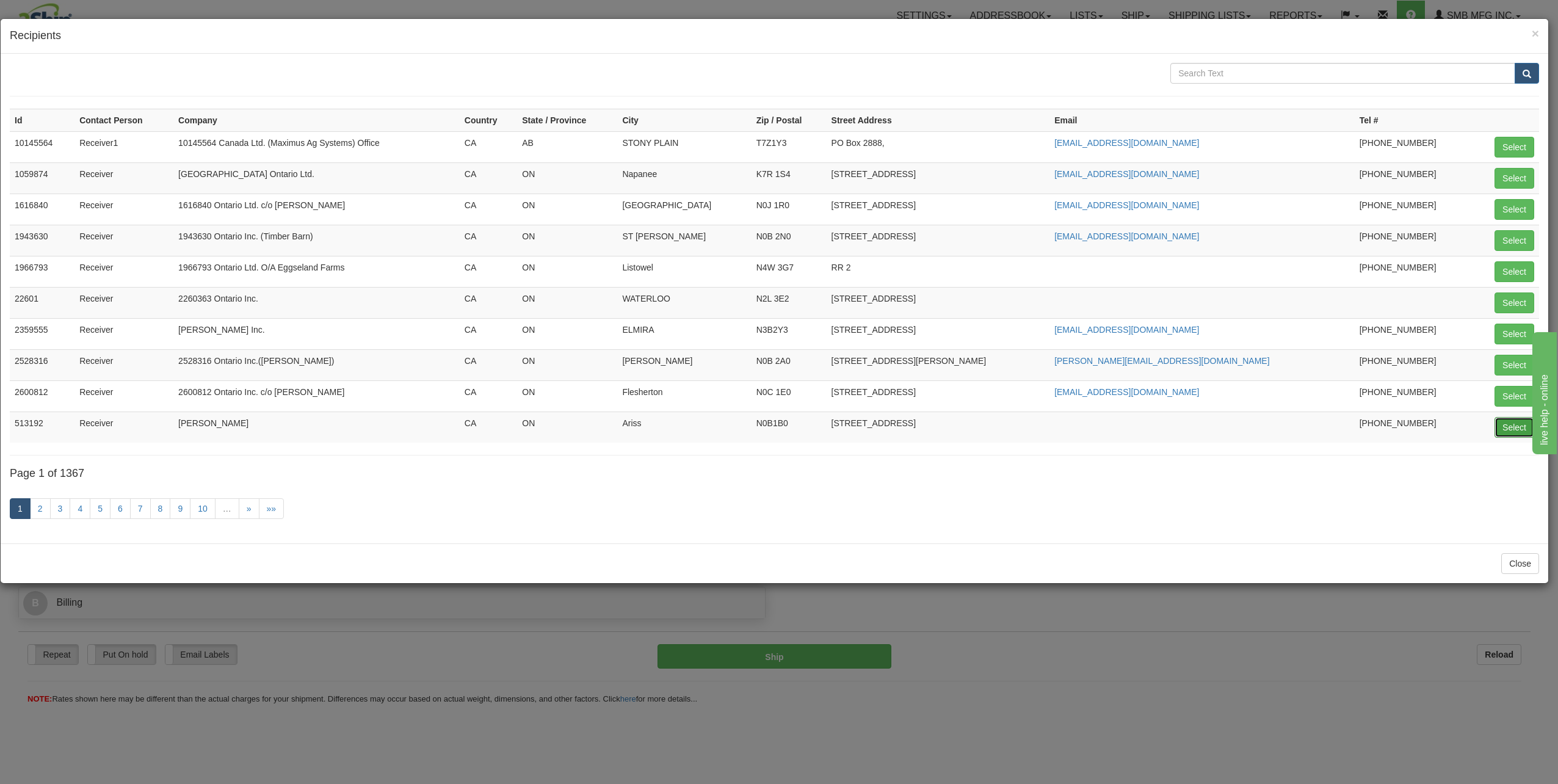
click at [1521, 429] on button "Select" at bounding box center [1514, 427] width 40 height 21
type input "513192"
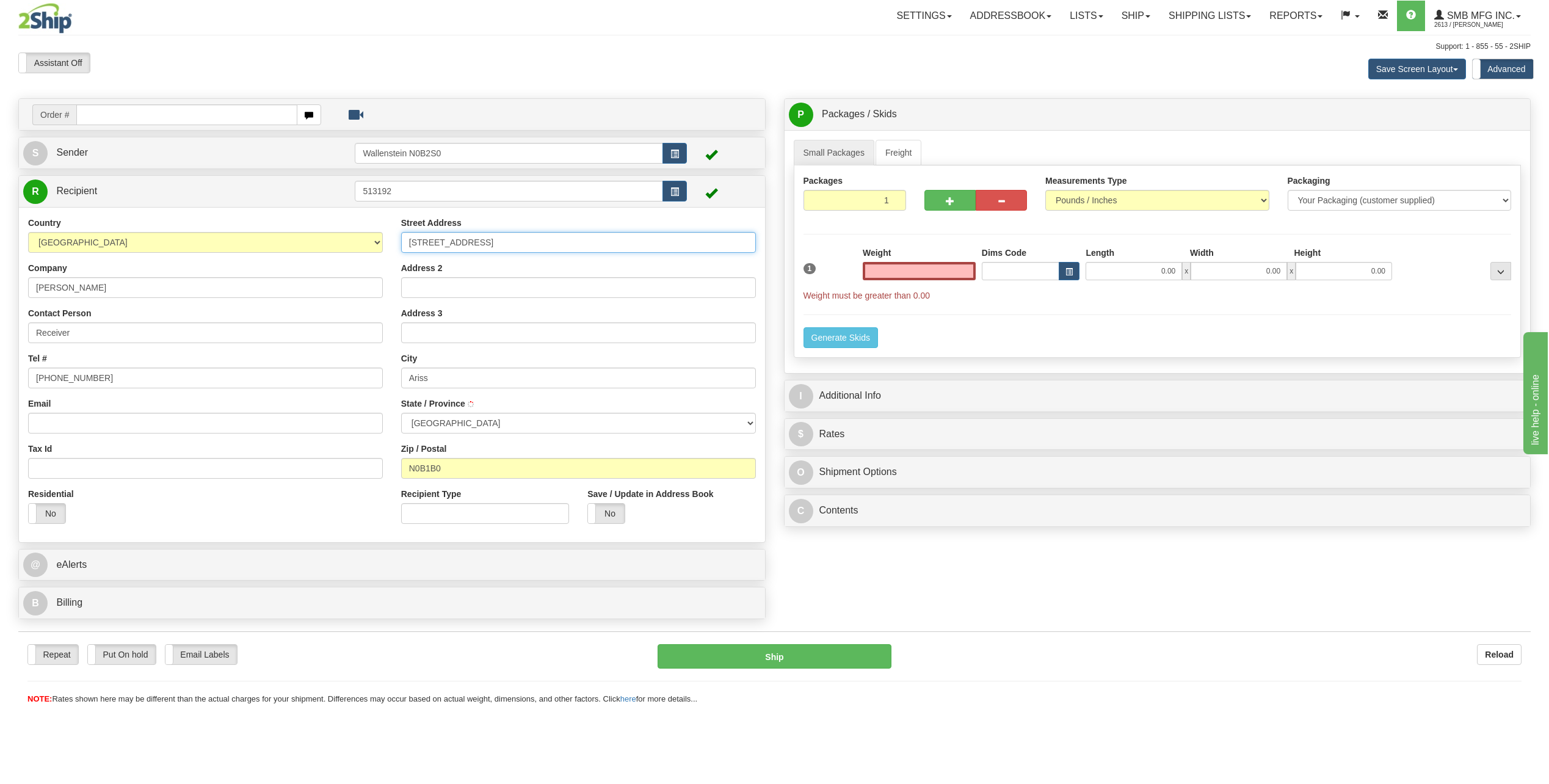
type input "0.00"
click at [560, 236] on input "7356 10th Side Rd., RR 1" at bounding box center [578, 242] width 354 height 21
type input "7356 10th Side Rd"
click at [882, 268] on input "0.00" at bounding box center [919, 271] width 113 height 18
type input "3"
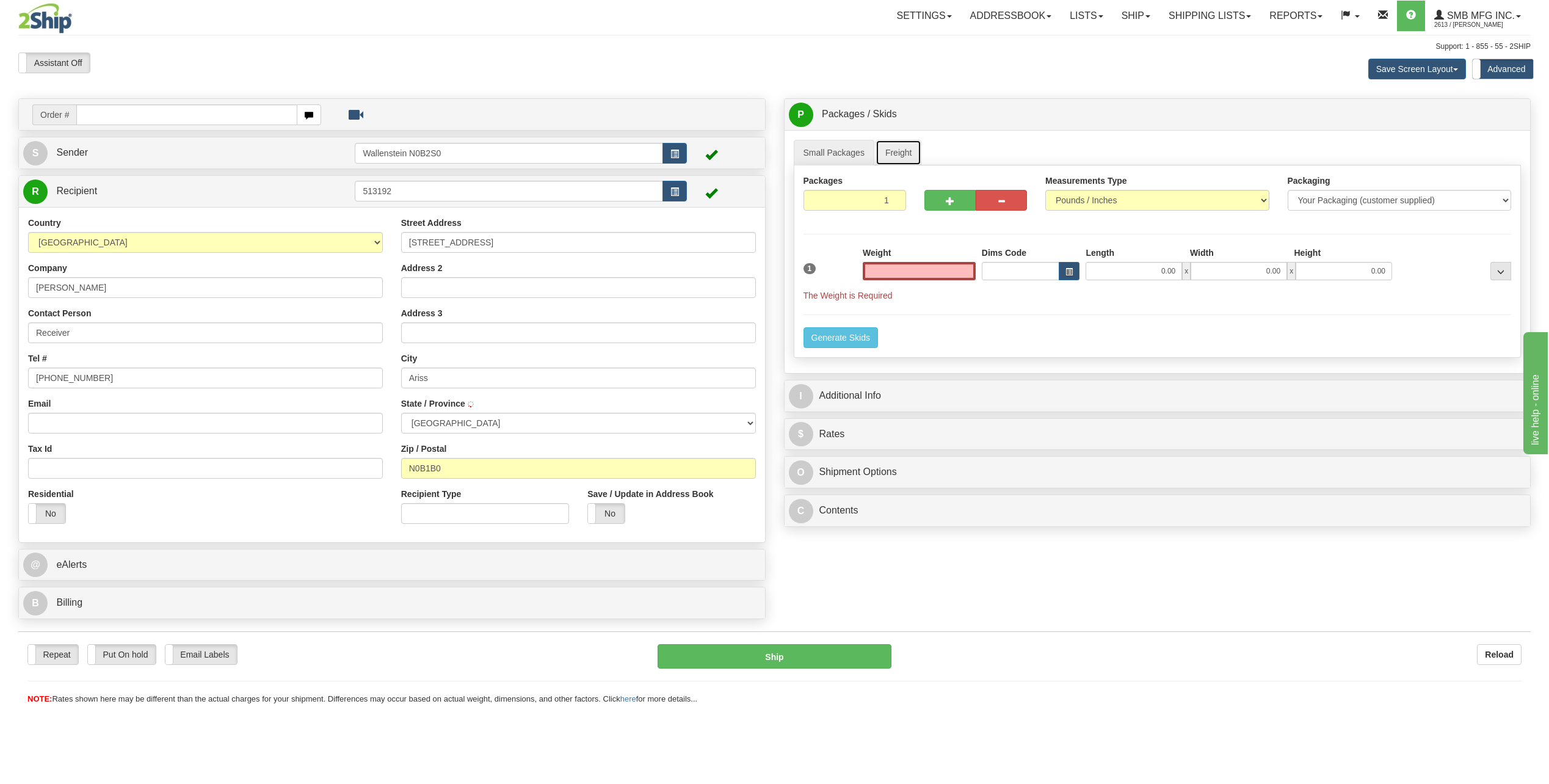
type input "0.00"
click at [909, 152] on link "Freight" at bounding box center [899, 153] width 46 height 25
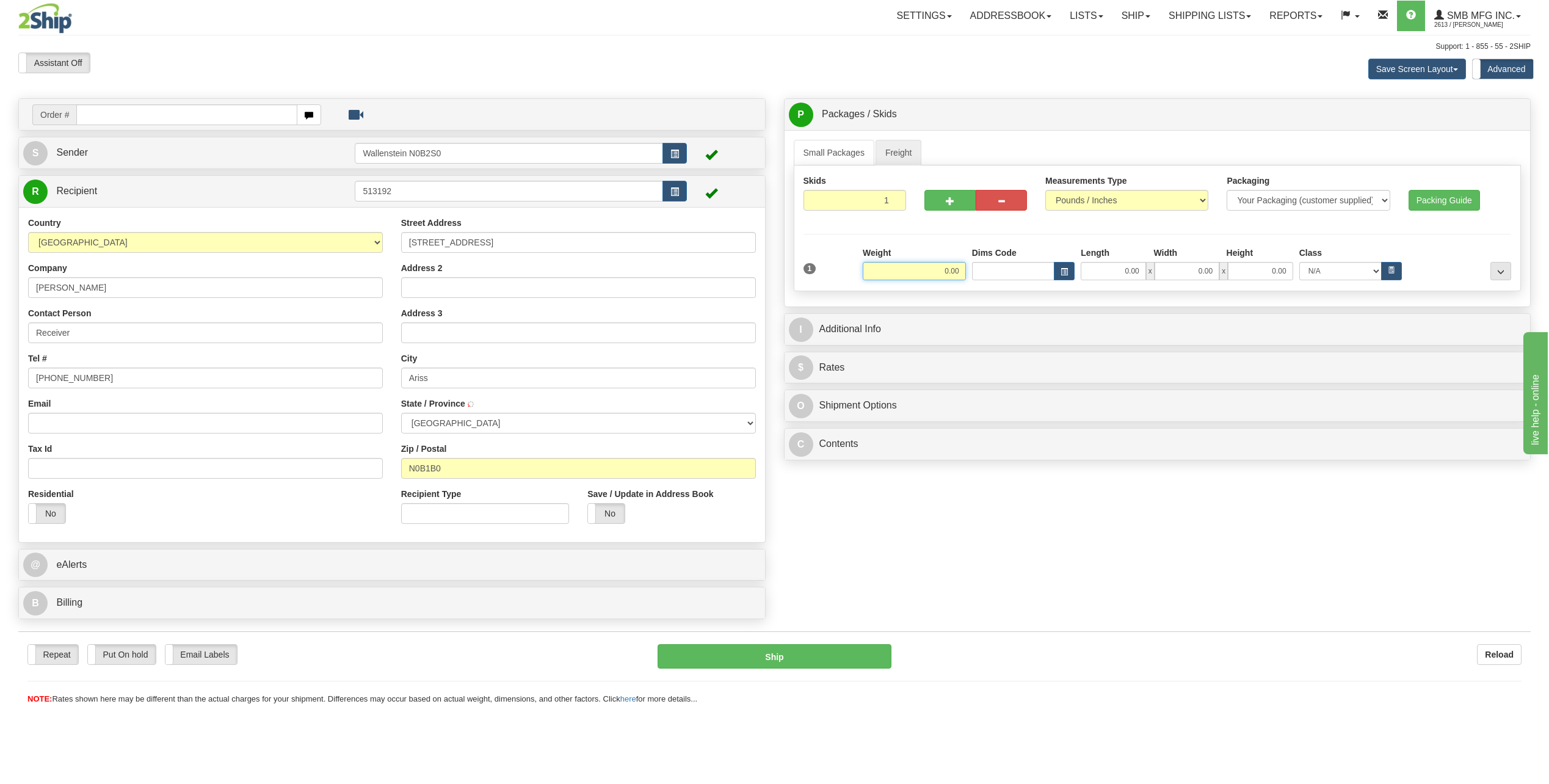
click at [906, 270] on input "0.00" at bounding box center [914, 271] width 104 height 18
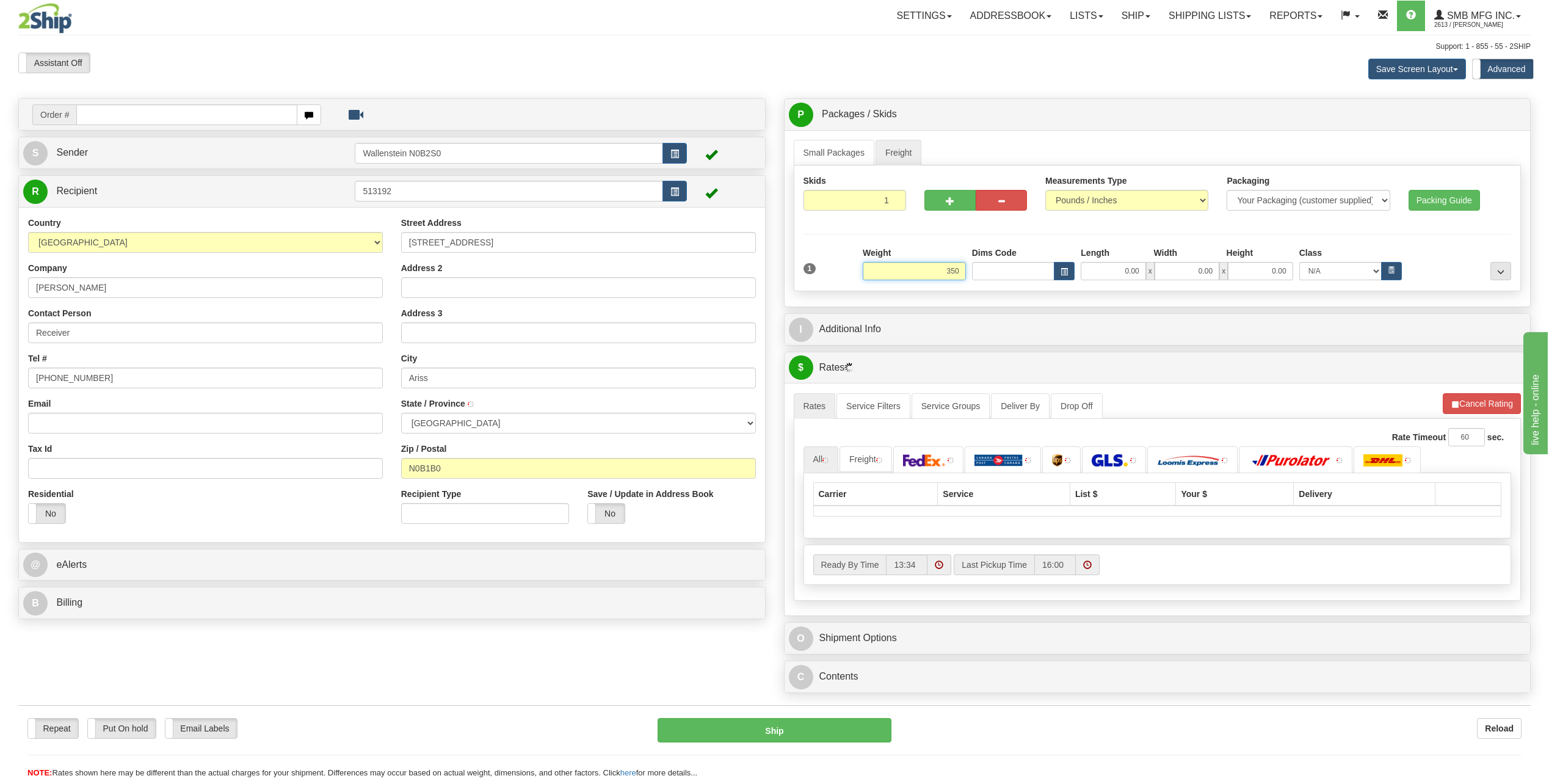
type input "350.00"
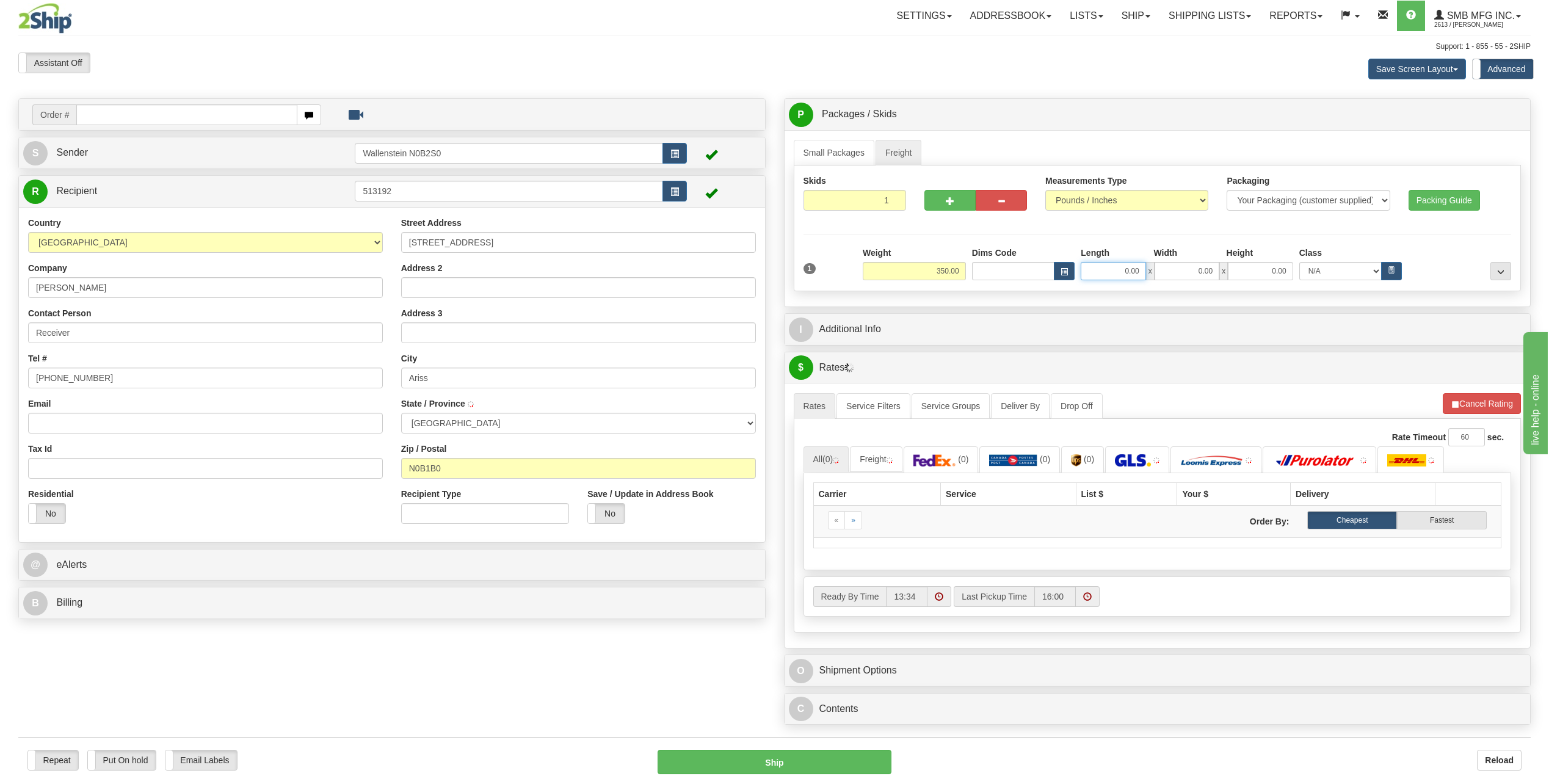
click at [1118, 271] on input "0.00" at bounding box center [1113, 271] width 65 height 18
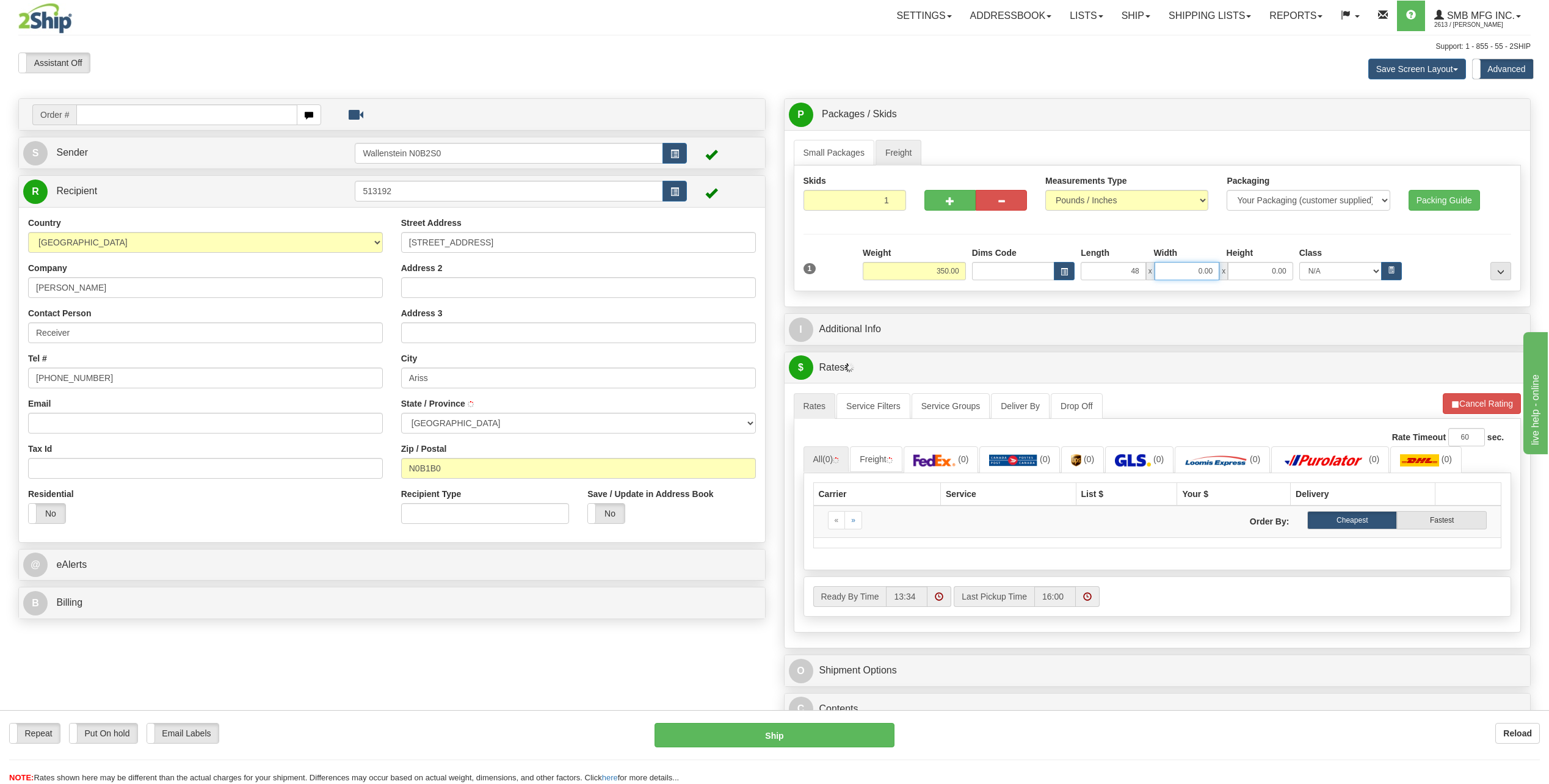
type input "48.00"
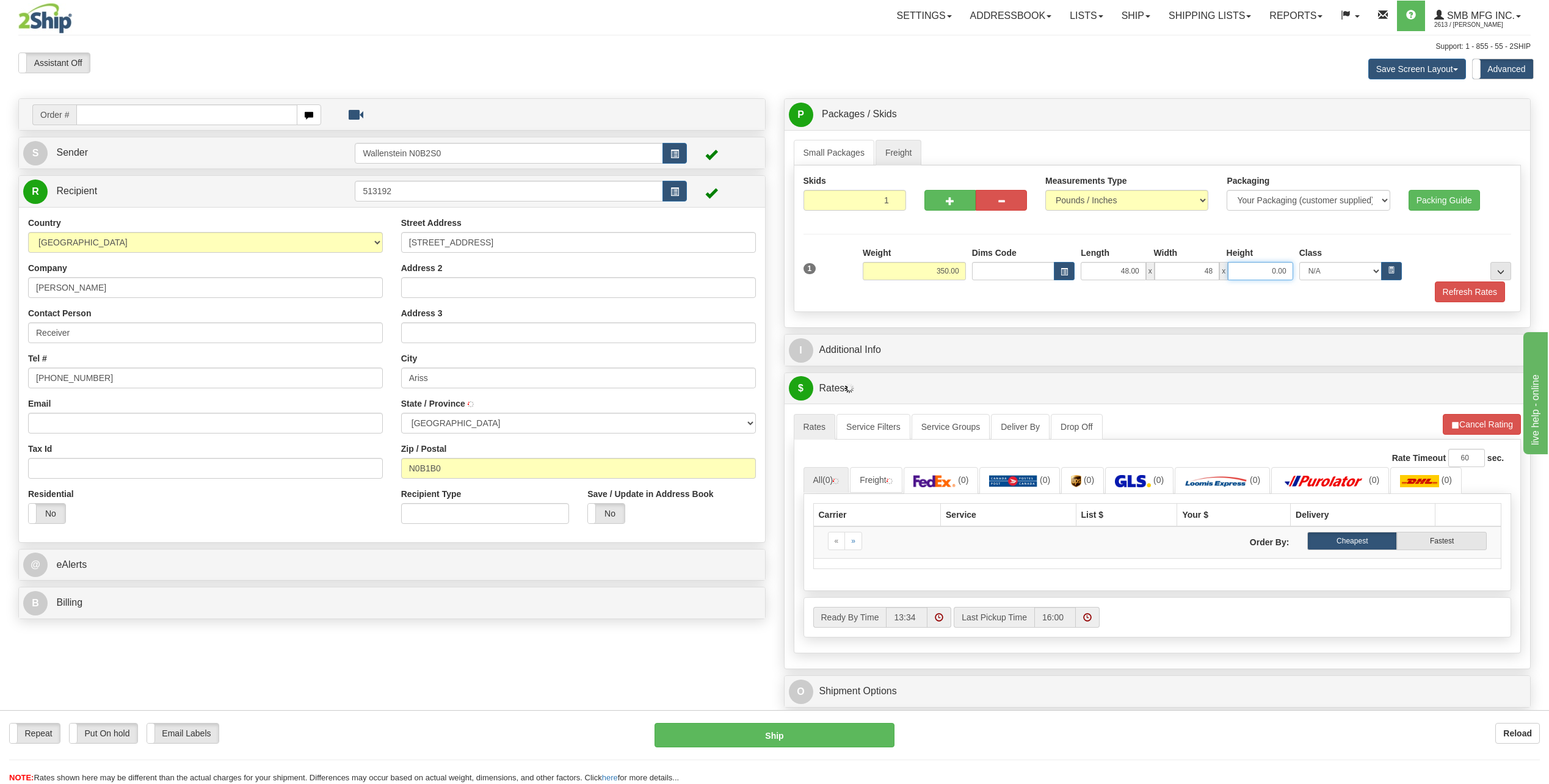
type input "48.00"
click at [884, 482] on link "Freight" at bounding box center [876, 480] width 53 height 25
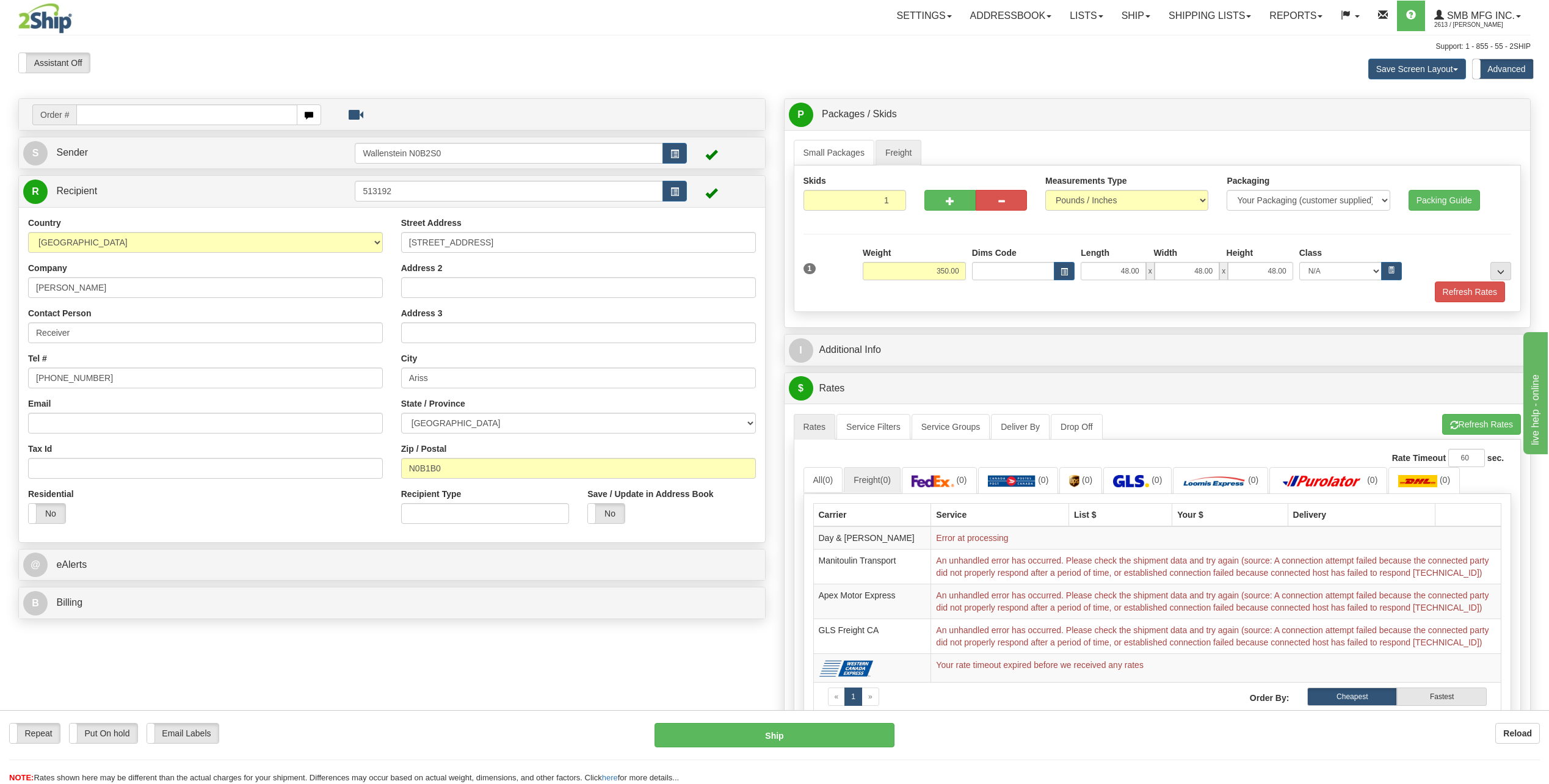
click at [401, 58] on div "Assistant On Assistant Off Do a return Do a return" at bounding box center [328, 63] width 638 height 21
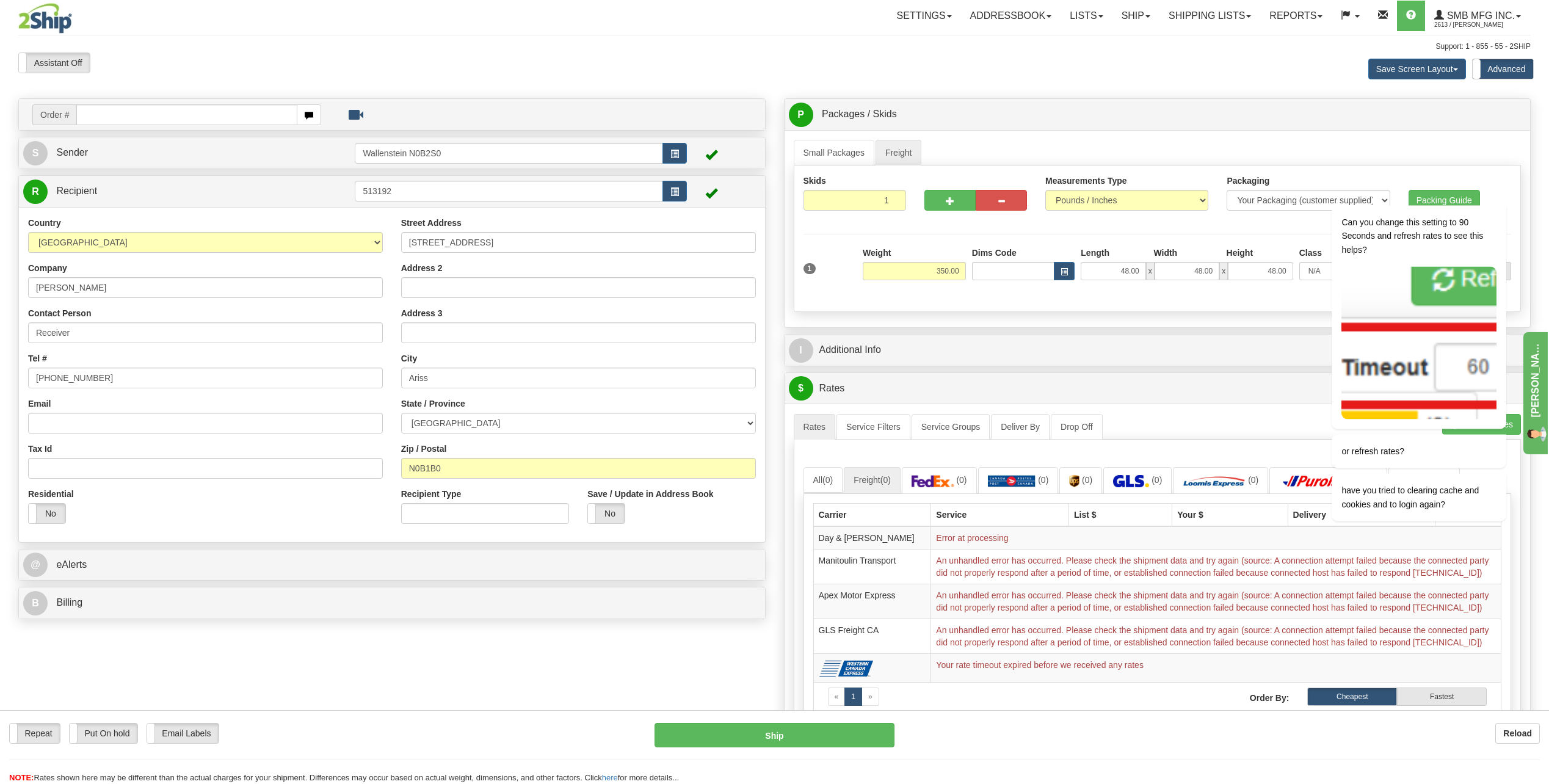
click at [675, 73] on div "Assistant On Assistant Off Do a return Do a return Previous Next Save Screen La…" at bounding box center [775, 68] width 1531 height 33
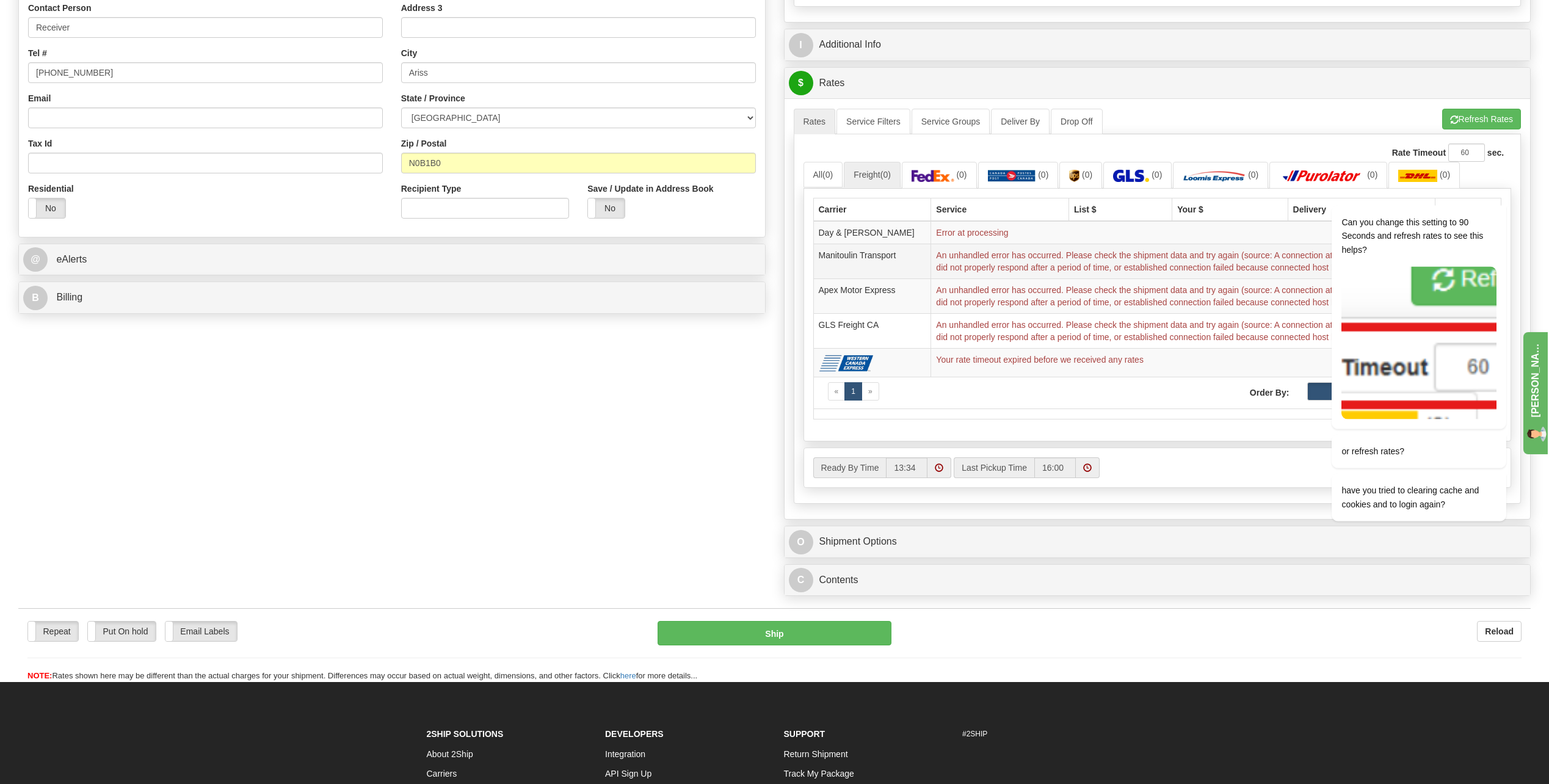
scroll to position [366, 0]
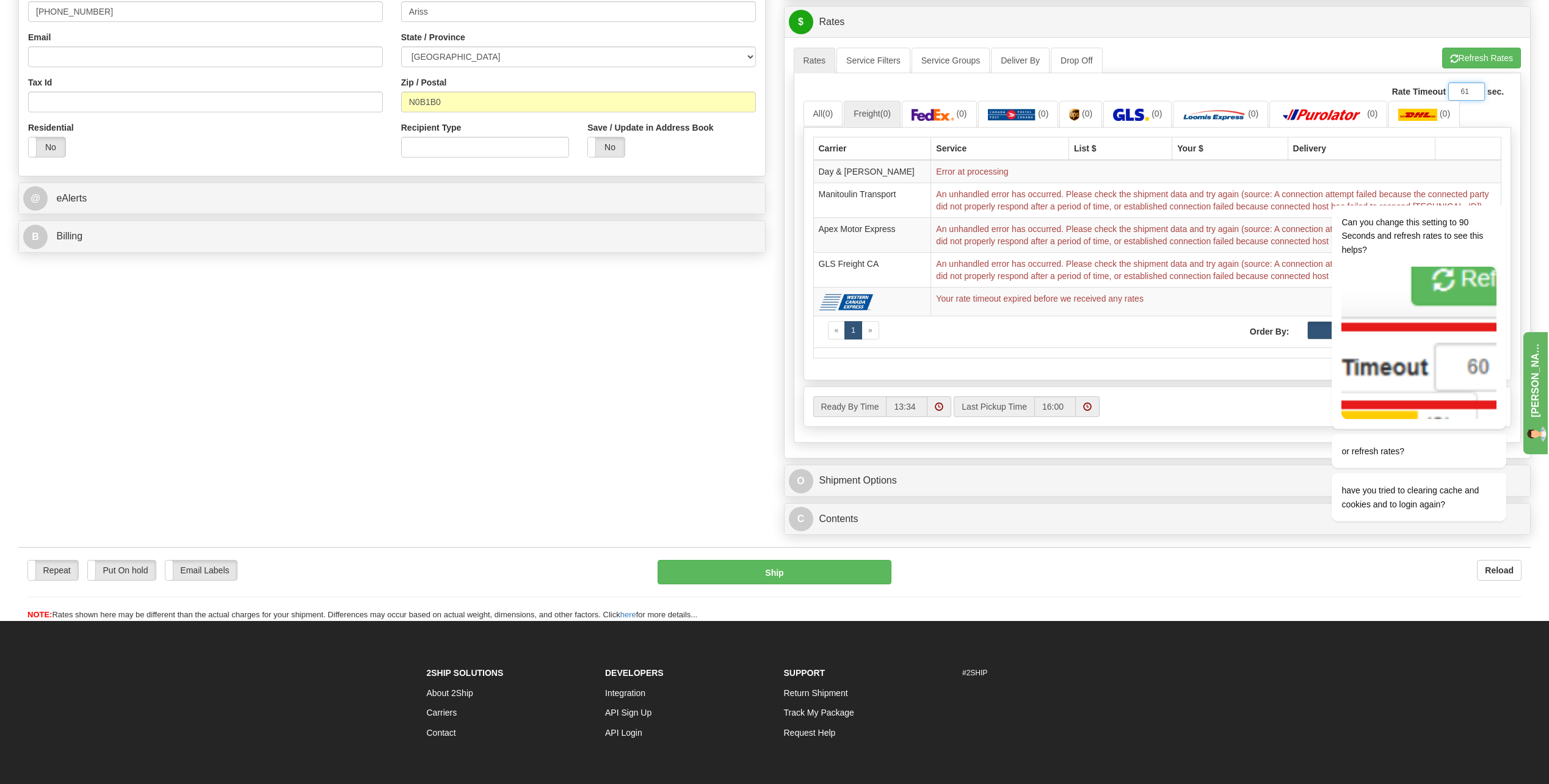
click at [1476, 88] on input "61" at bounding box center [1467, 92] width 37 height 18
click at [1476, 88] on input "62" at bounding box center [1467, 92] width 37 height 18
click at [1476, 88] on input "67" at bounding box center [1467, 92] width 37 height 18
click at [1454, 322] on img at bounding box center [1419, 342] width 155 height 153
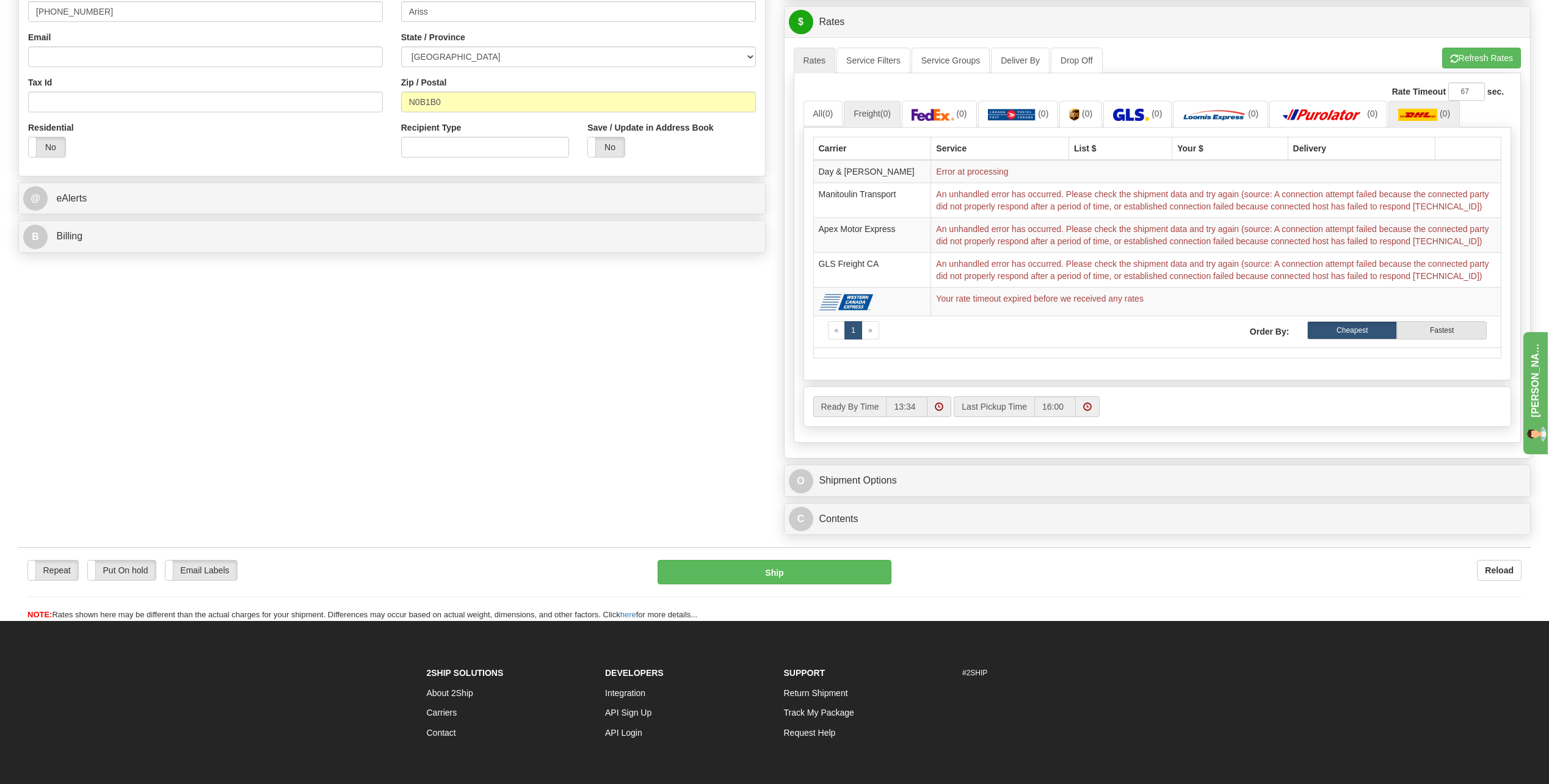
scroll to position [244, 0]
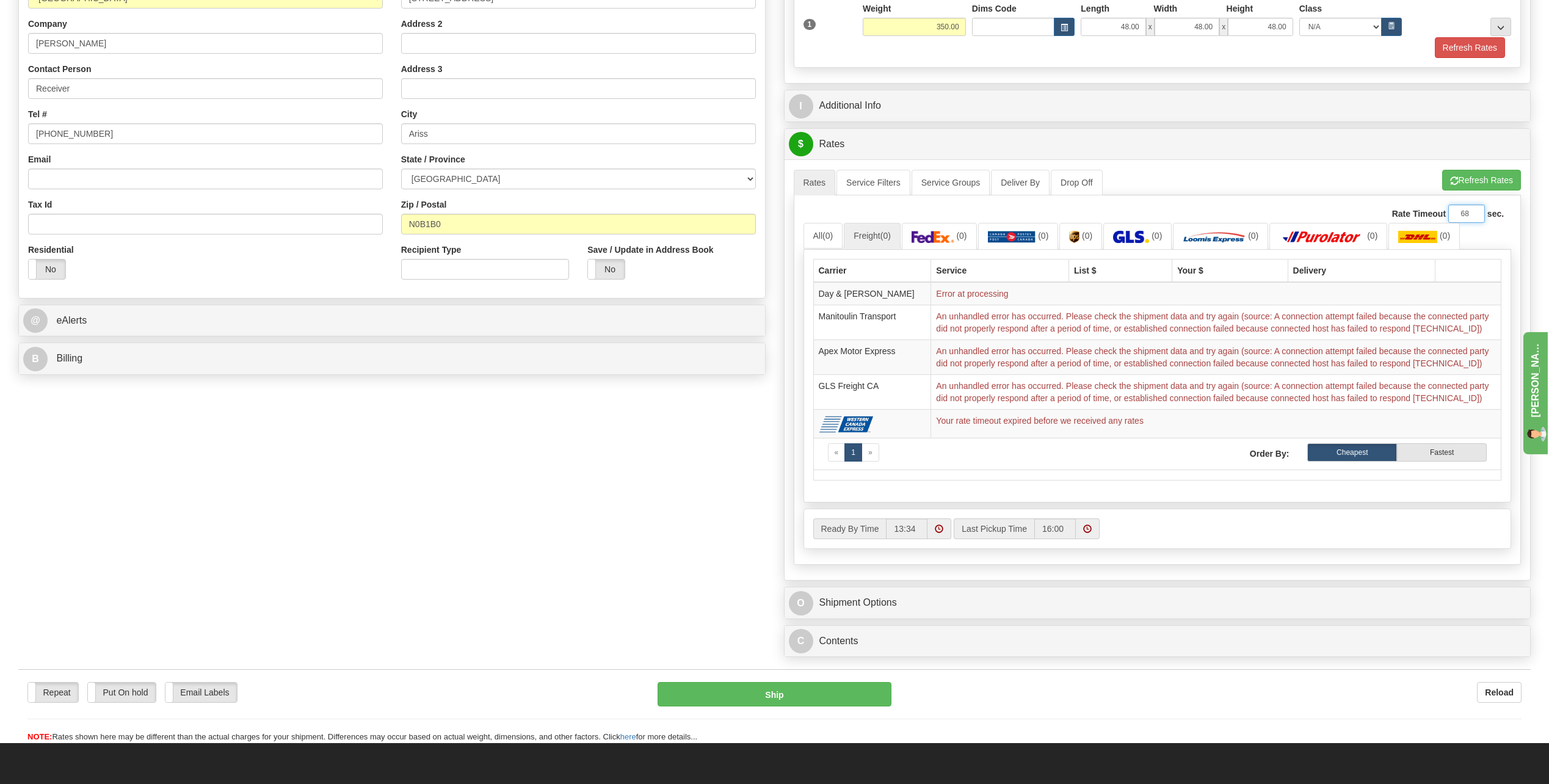
click at [1474, 211] on input "68" at bounding box center [1467, 213] width 37 height 18
click at [1474, 211] on input "69" at bounding box center [1467, 213] width 37 height 18
click at [1474, 211] on input "70" at bounding box center [1467, 213] width 37 height 18
click at [1474, 211] on input "71" at bounding box center [1467, 213] width 37 height 18
click at [1474, 211] on input "72" at bounding box center [1467, 213] width 37 height 18
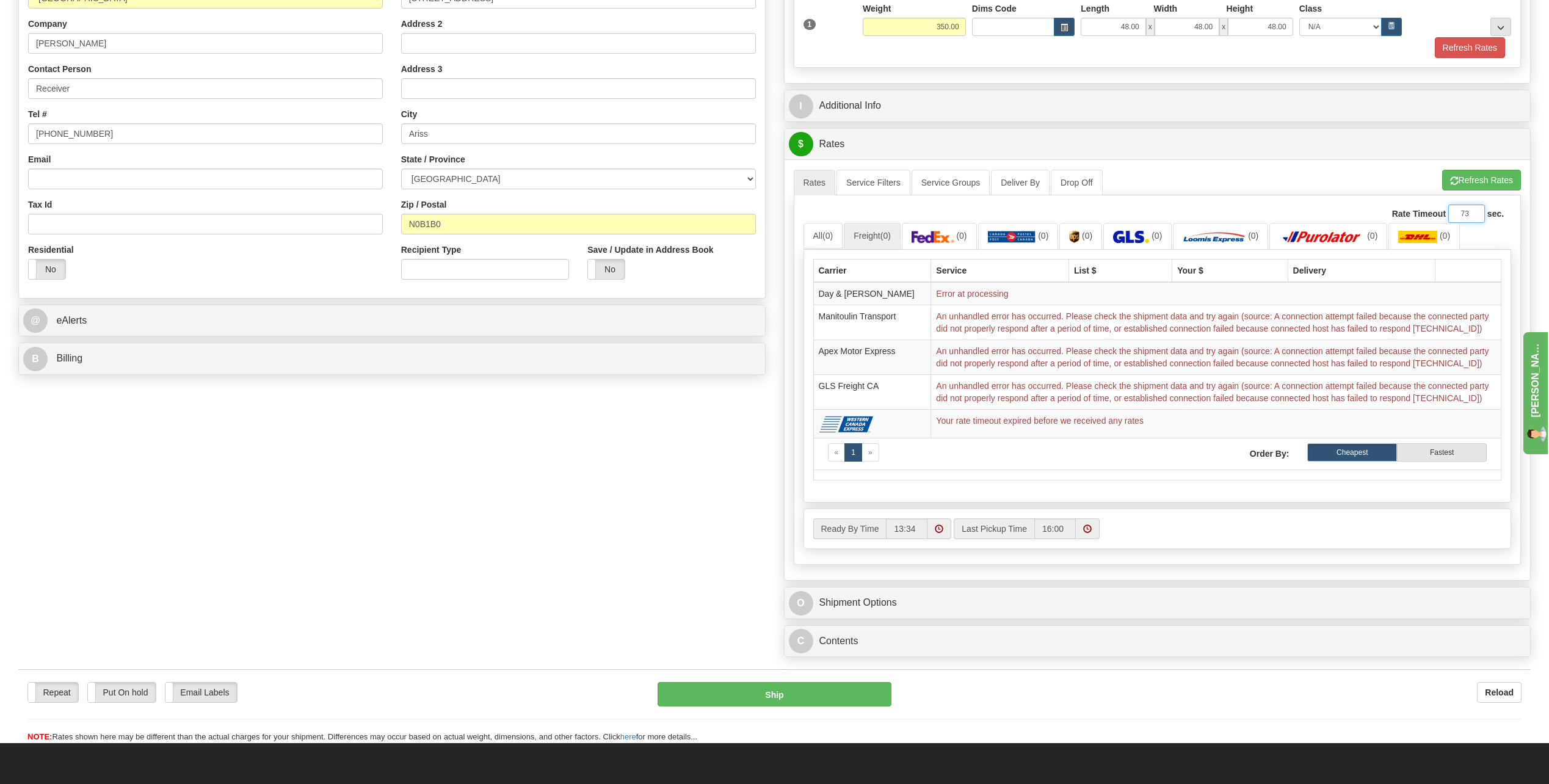
click at [1474, 211] on input "73" at bounding box center [1467, 213] width 37 height 18
click at [1474, 211] on input "74" at bounding box center [1467, 213] width 37 height 18
click at [1474, 211] on input "75" at bounding box center [1467, 213] width 37 height 18
click at [1474, 211] on input "76" at bounding box center [1467, 213] width 37 height 18
click at [1474, 211] on input "77" at bounding box center [1467, 213] width 37 height 18
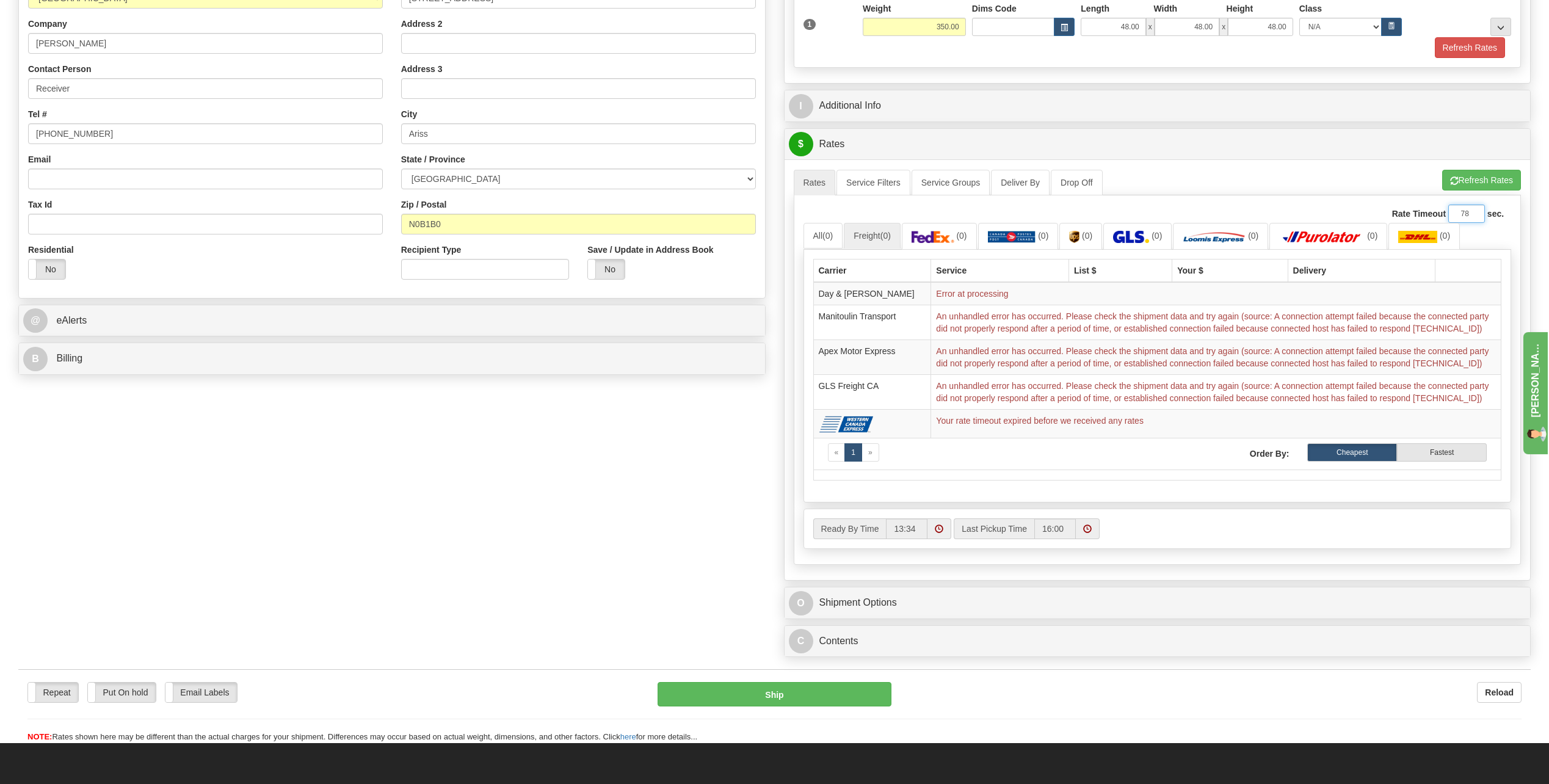
click at [1474, 211] on input "78" at bounding box center [1467, 213] width 37 height 18
click at [1474, 211] on input "79" at bounding box center [1467, 213] width 37 height 18
click at [1474, 211] on input "80" at bounding box center [1467, 213] width 37 height 18
click at [1474, 211] on input "81" at bounding box center [1467, 213] width 37 height 18
click at [1474, 211] on input "82" at bounding box center [1467, 213] width 37 height 18
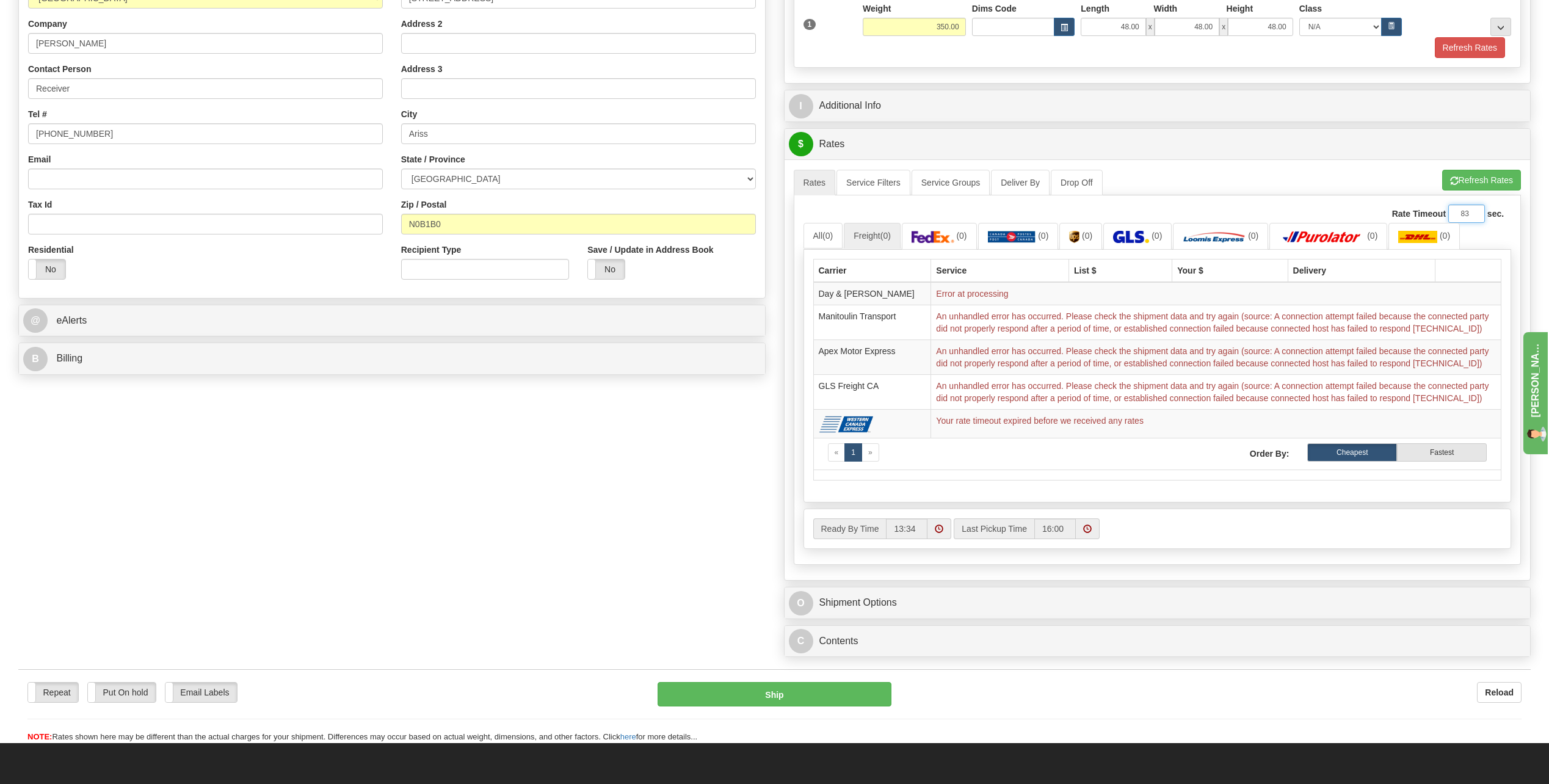
click at [1474, 211] on input "83" at bounding box center [1467, 213] width 37 height 18
click at [1474, 211] on input "84" at bounding box center [1467, 213] width 37 height 18
click at [1474, 211] on input "85" at bounding box center [1467, 213] width 37 height 18
click at [1474, 211] on input "86" at bounding box center [1467, 213] width 37 height 18
click at [1474, 211] on input "87" at bounding box center [1467, 213] width 37 height 18
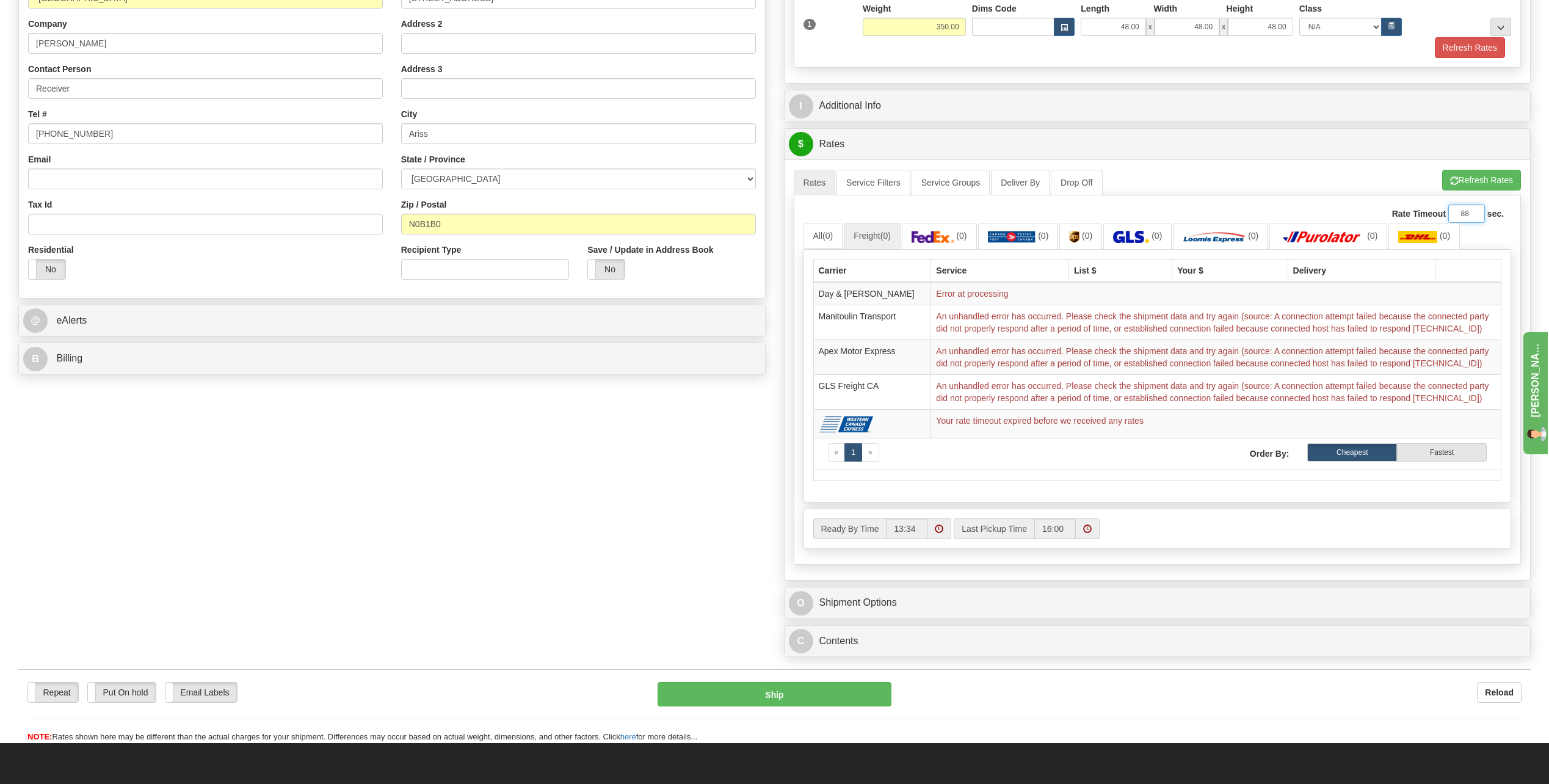
click at [1474, 211] on input "88" at bounding box center [1467, 213] width 37 height 18
click at [1474, 211] on input "89" at bounding box center [1467, 213] width 37 height 18
type input "90"
click at [1474, 211] on input "90" at bounding box center [1467, 213] width 37 height 18
click at [553, 503] on div "Order # S Sender" at bounding box center [775, 259] width 1531 height 809
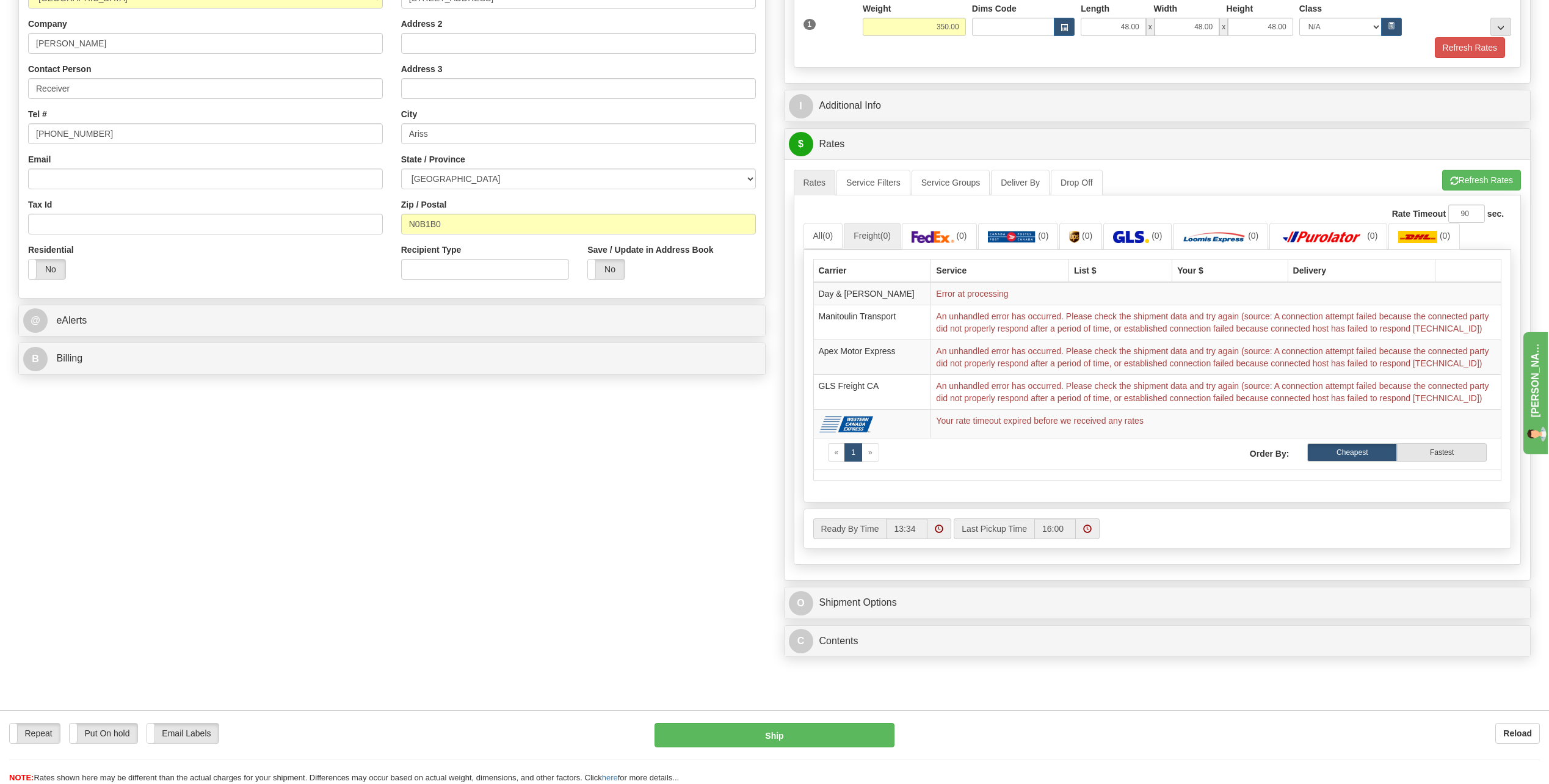
scroll to position [0, 0]
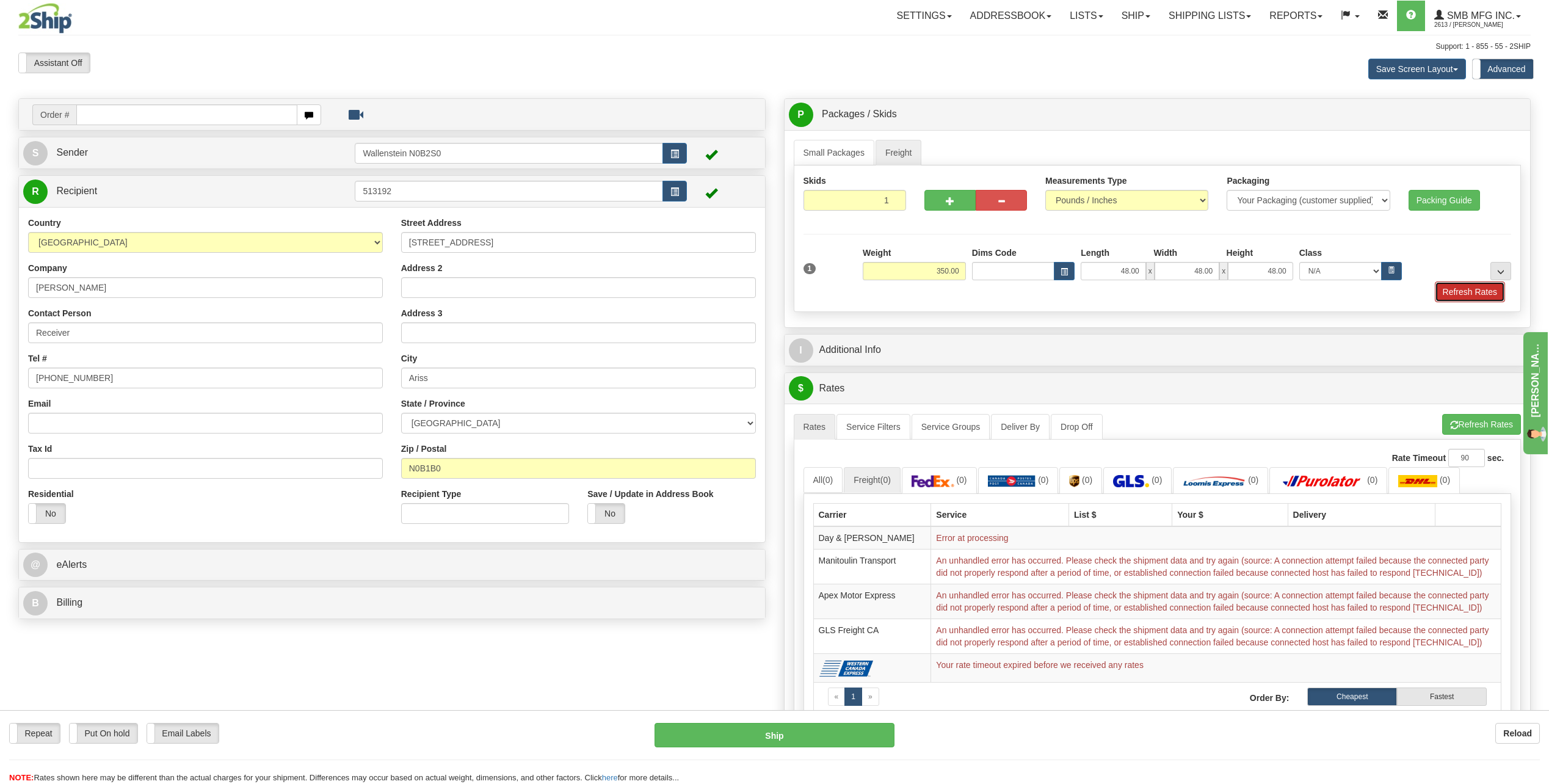
click at [1445, 295] on button "Refresh Rates" at bounding box center [1470, 291] width 70 height 21
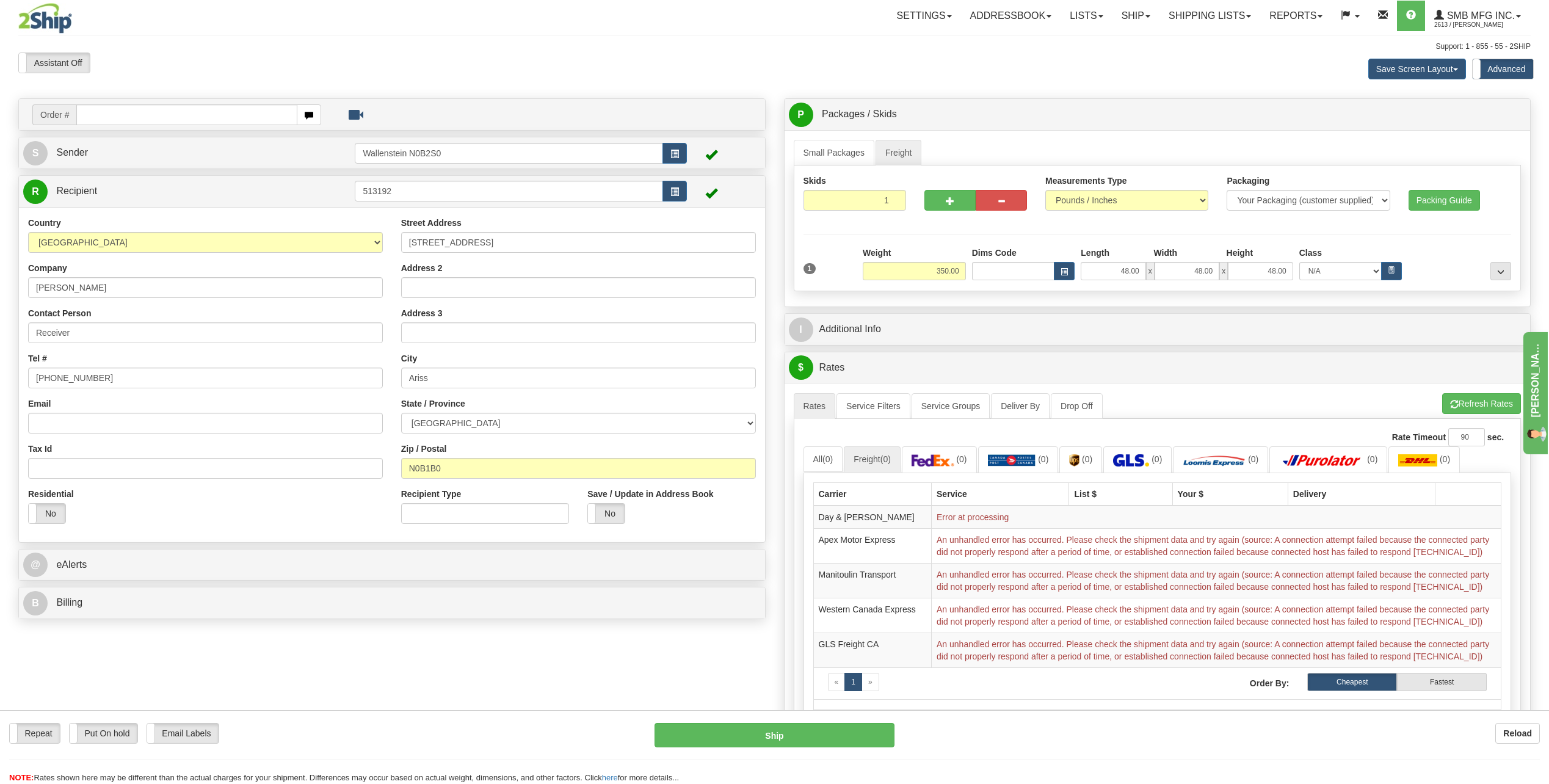
drag, startPoint x: 501, startPoint y: 17, endPoint x: 772, endPoint y: 50, distance: 273.0
click at [772, 50] on div "Support: 1 - 855 - 55 - 2SHIP" at bounding box center [774, 46] width 1512 height 10
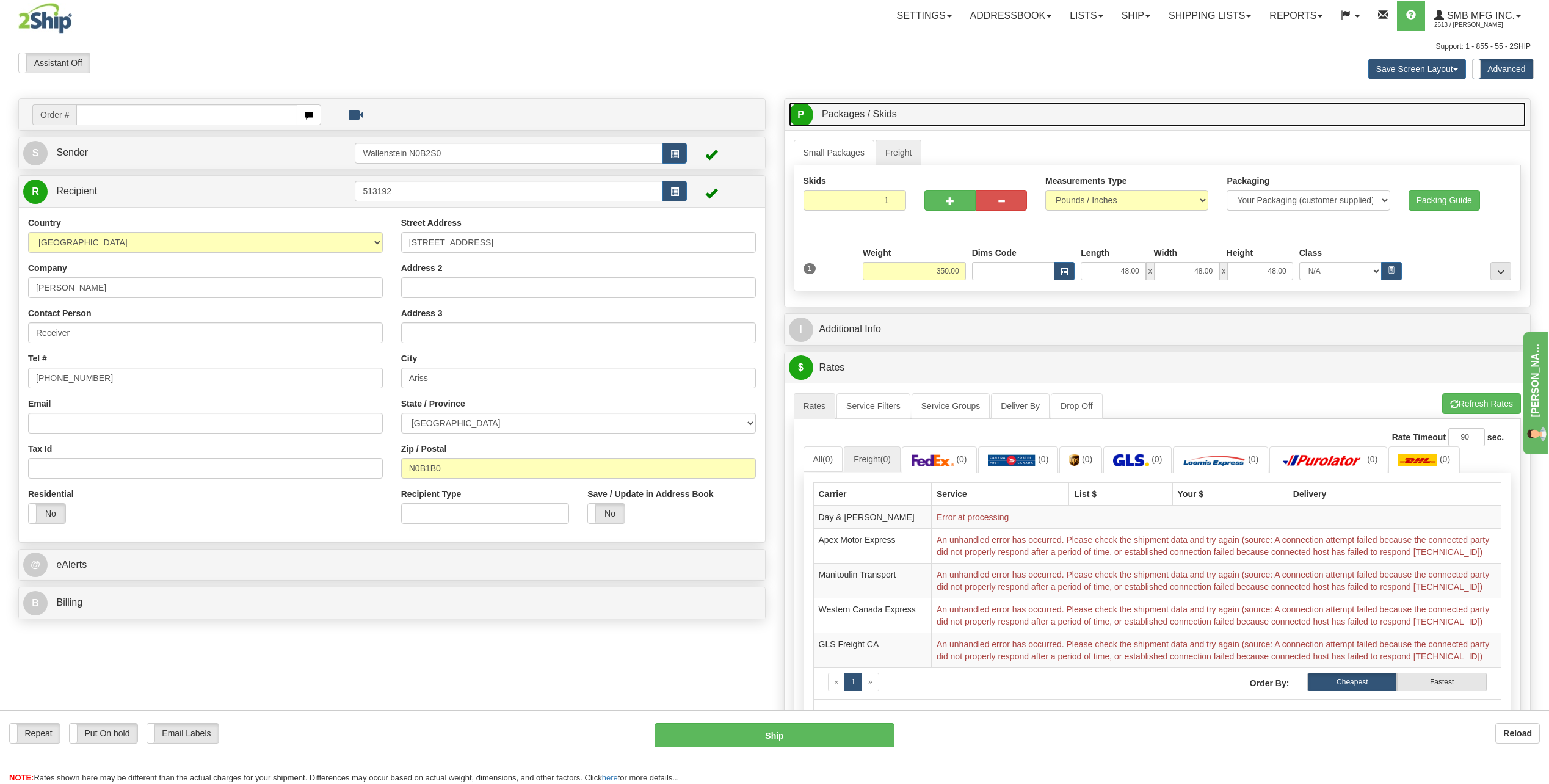
click at [1253, 107] on link "P Packages / Skids 1 Packages - Weight: 0.00 Lbs 1 Skids - Weight: NaN Lbs" at bounding box center [1158, 114] width 737 height 25
